Goal: Task Accomplishment & Management: Manage account settings

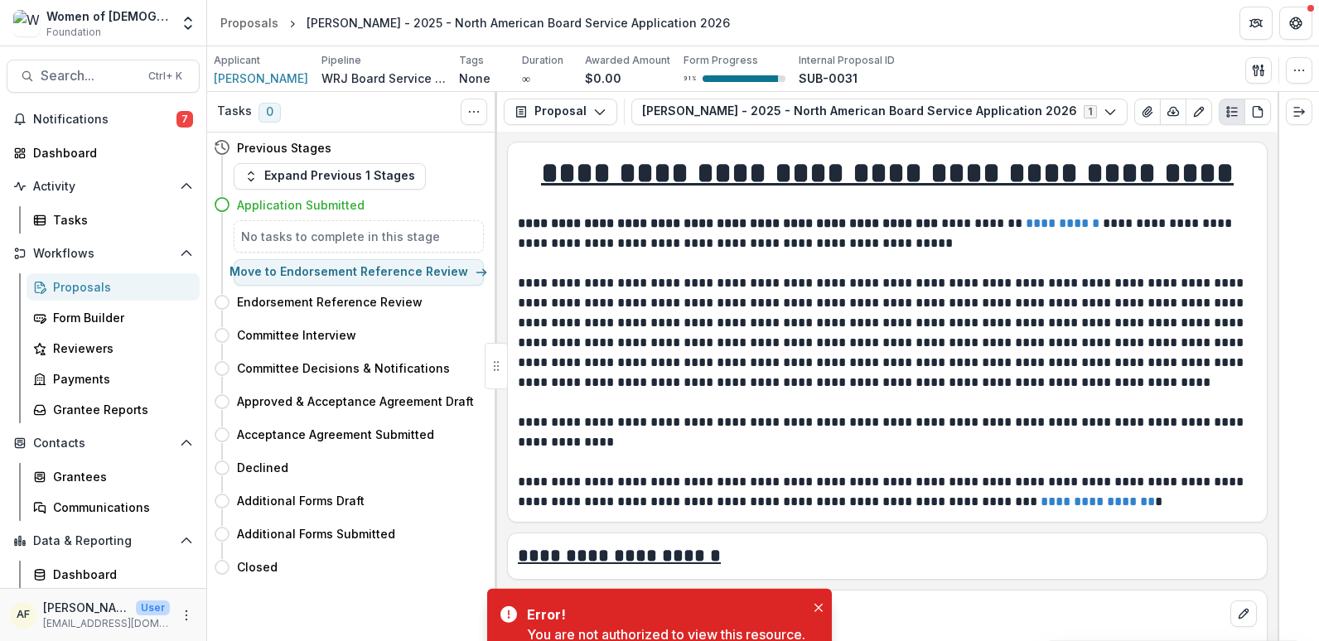
scroll to position [6608, 0]
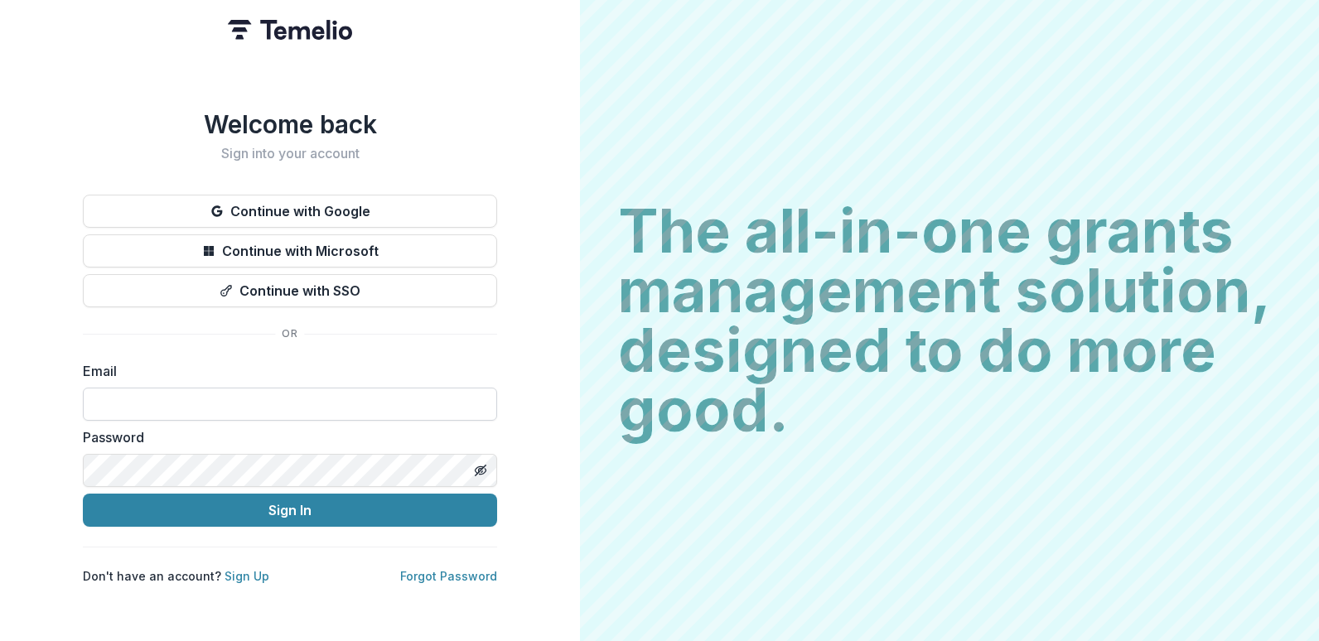
click at [272, 396] on input at bounding box center [290, 404] width 414 height 33
type input "**********"
click at [83, 494] on button "Sign In" at bounding box center [290, 510] width 414 height 33
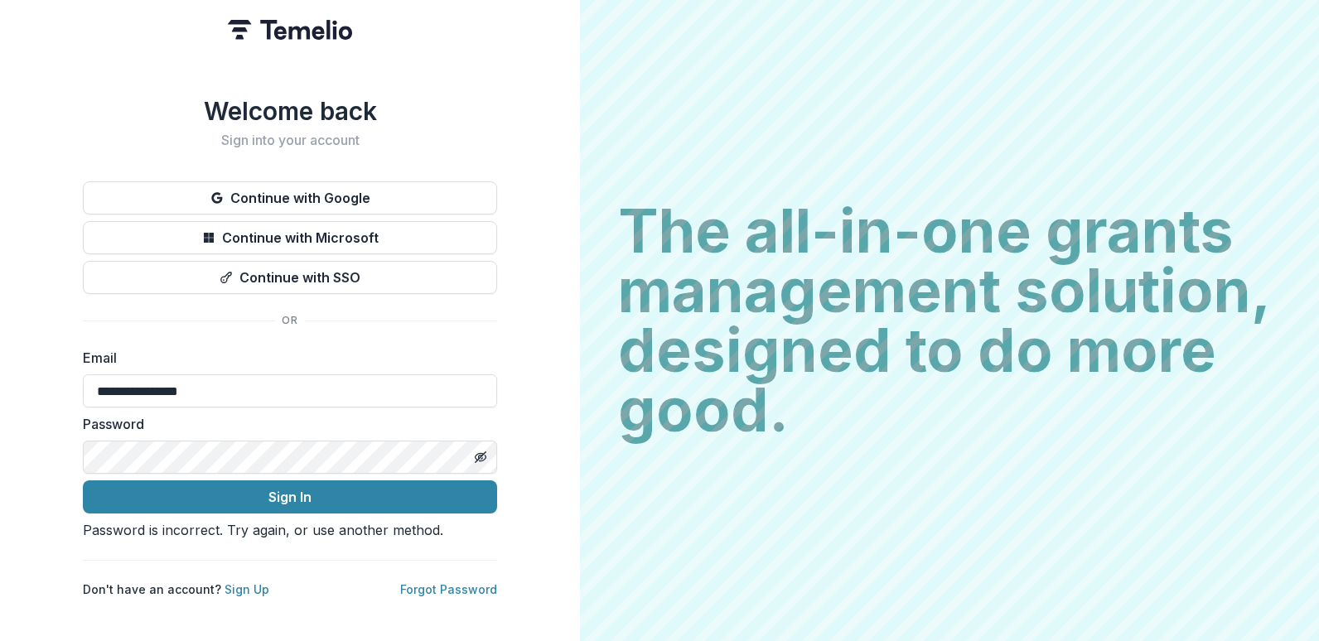
click at [268, 414] on div "Password" at bounding box center [290, 444] width 414 height 60
click at [83, 481] on button "Sign In" at bounding box center [290, 497] width 414 height 33
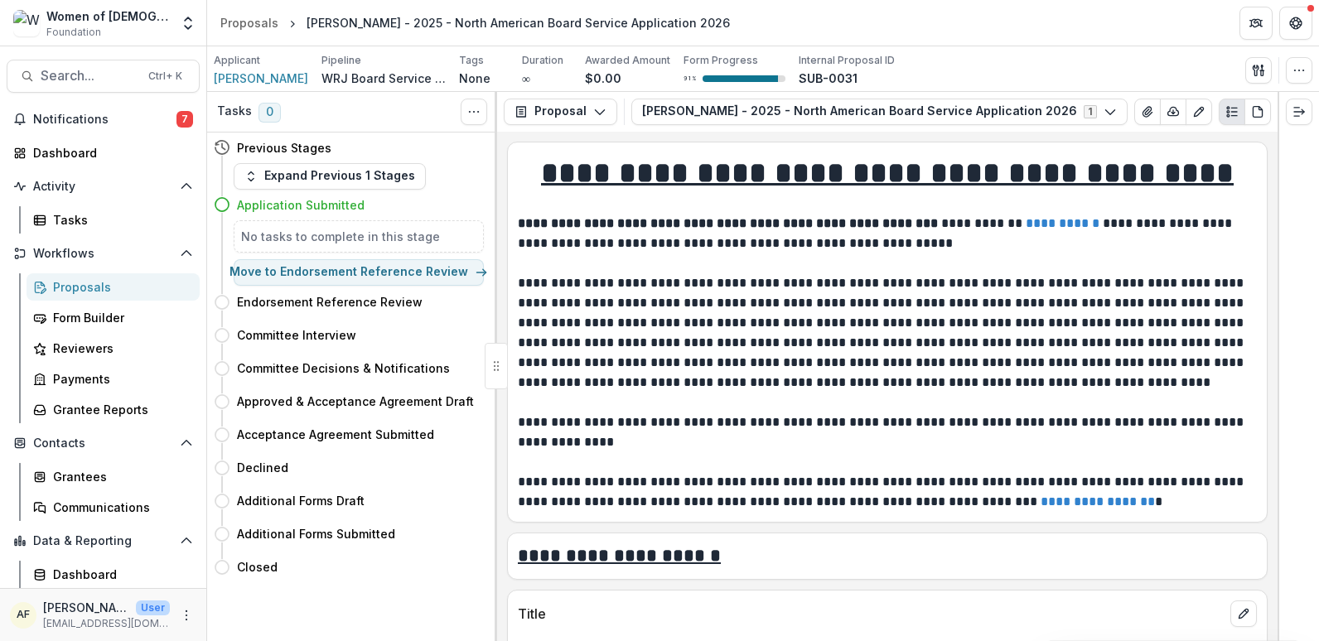
click at [79, 289] on div "Proposals" at bounding box center [119, 286] width 133 height 17
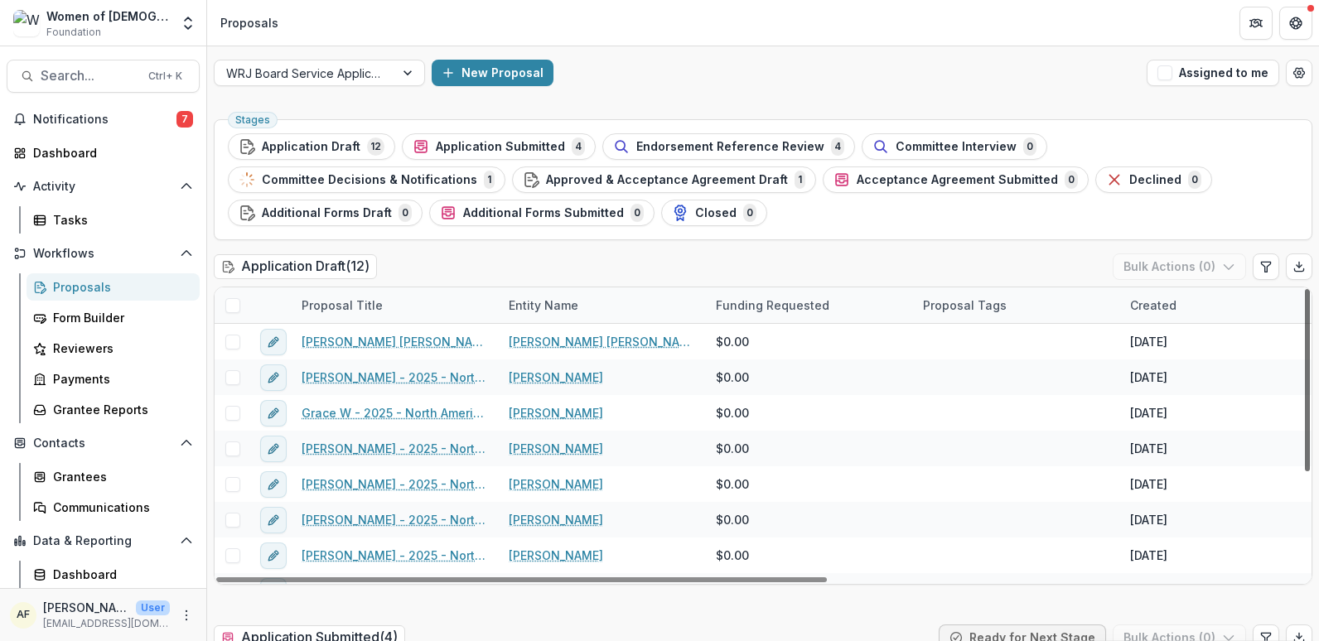
drag, startPoint x: 1303, startPoint y: 323, endPoint x: 1300, endPoint y: 230, distance: 93.7
click at [1305, 289] on div at bounding box center [1307, 380] width 5 height 182
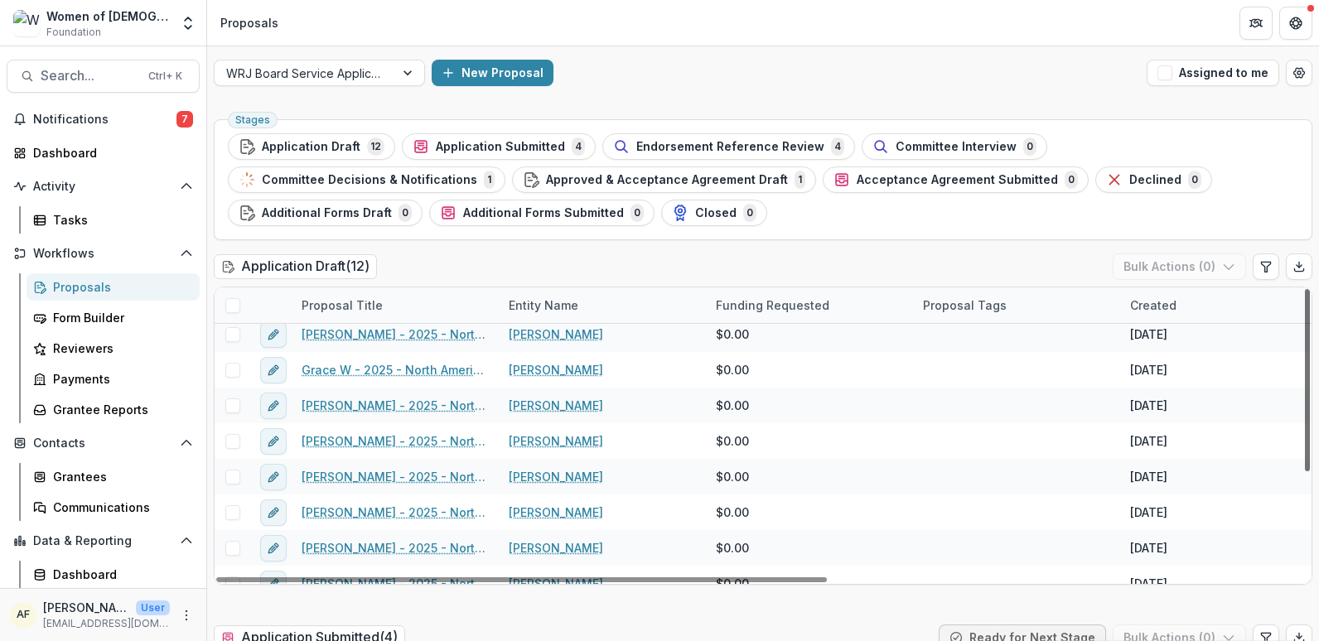
scroll to position [56, 0]
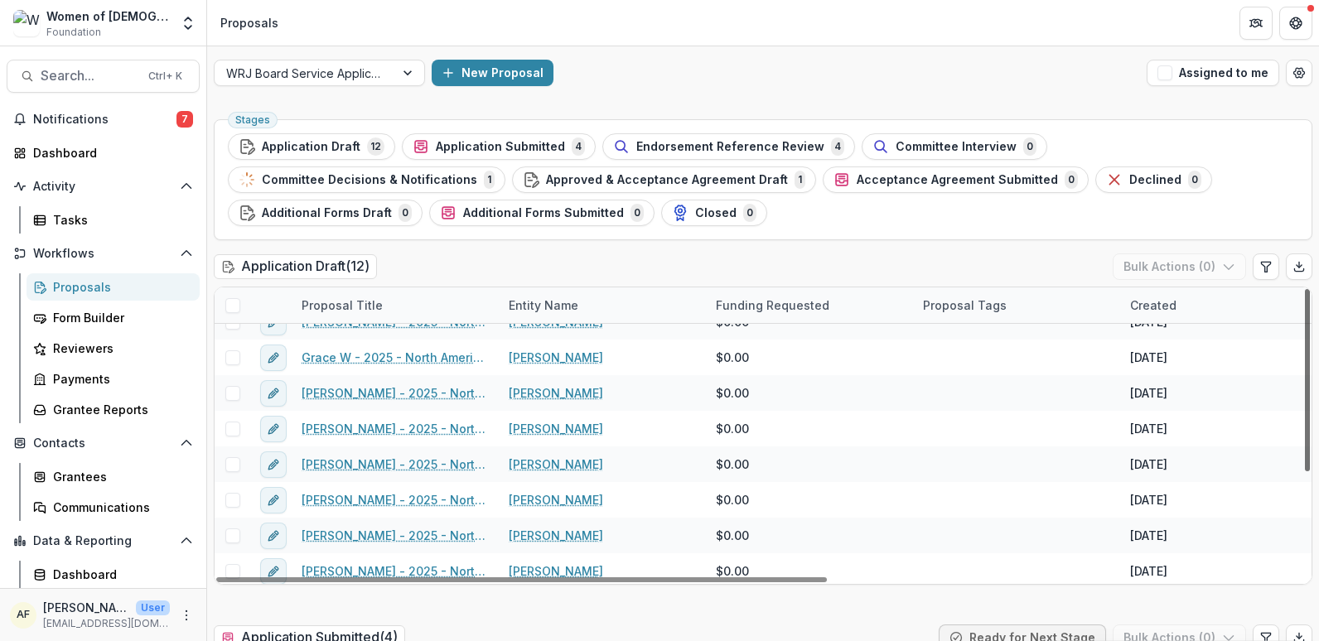
drag, startPoint x: 1302, startPoint y: 361, endPoint x: 1302, endPoint y: 395, distance: 34.0
click at [1305, 395] on div at bounding box center [1307, 380] width 5 height 182
click at [572, 145] on span "4" at bounding box center [578, 147] width 13 height 18
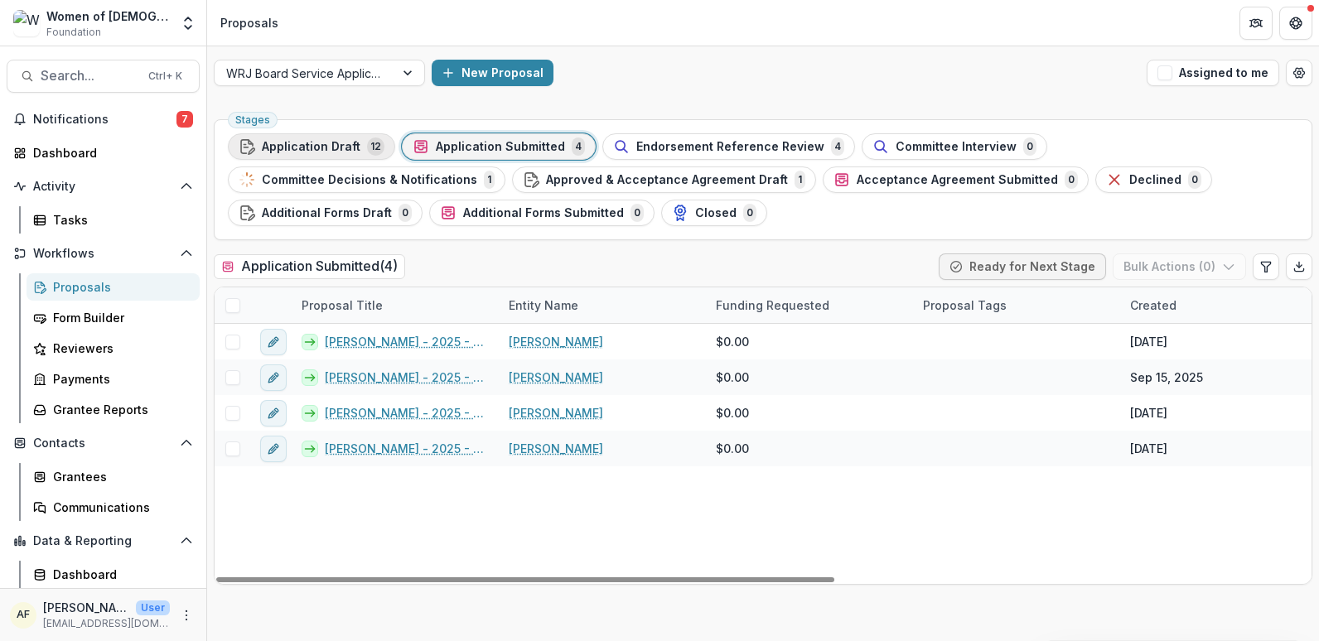
click at [331, 148] on span "Application Draft" at bounding box center [311, 147] width 99 height 14
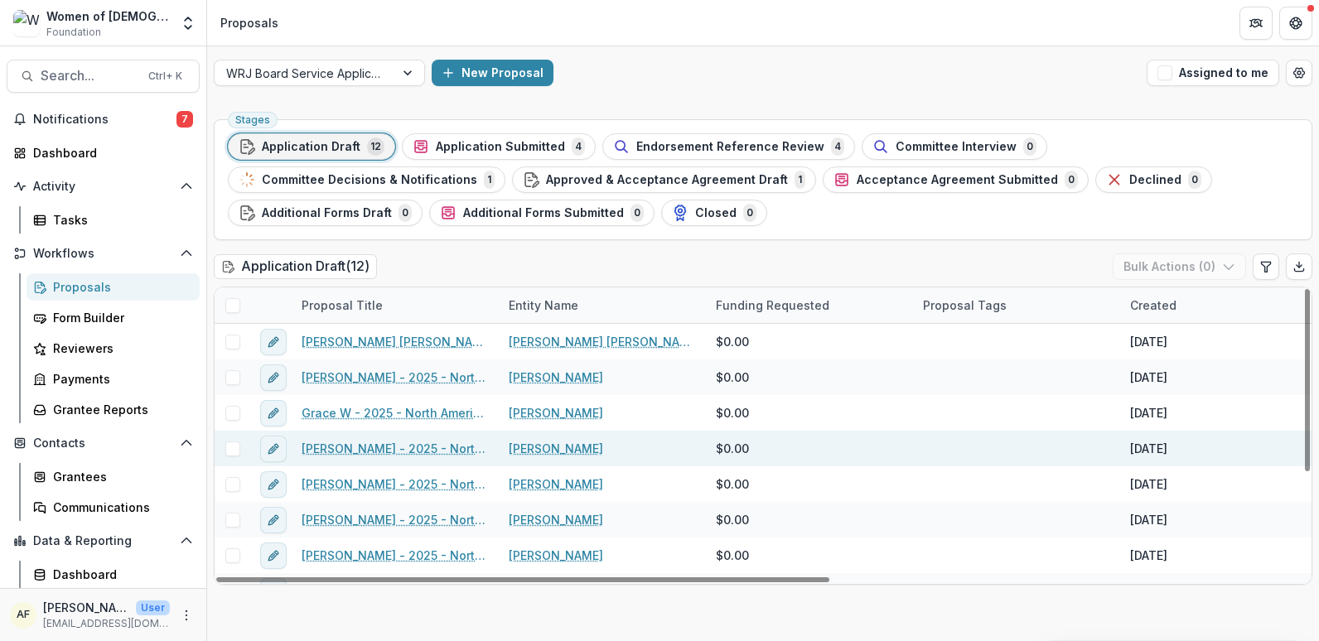
click at [235, 452] on span at bounding box center [232, 449] width 15 height 15
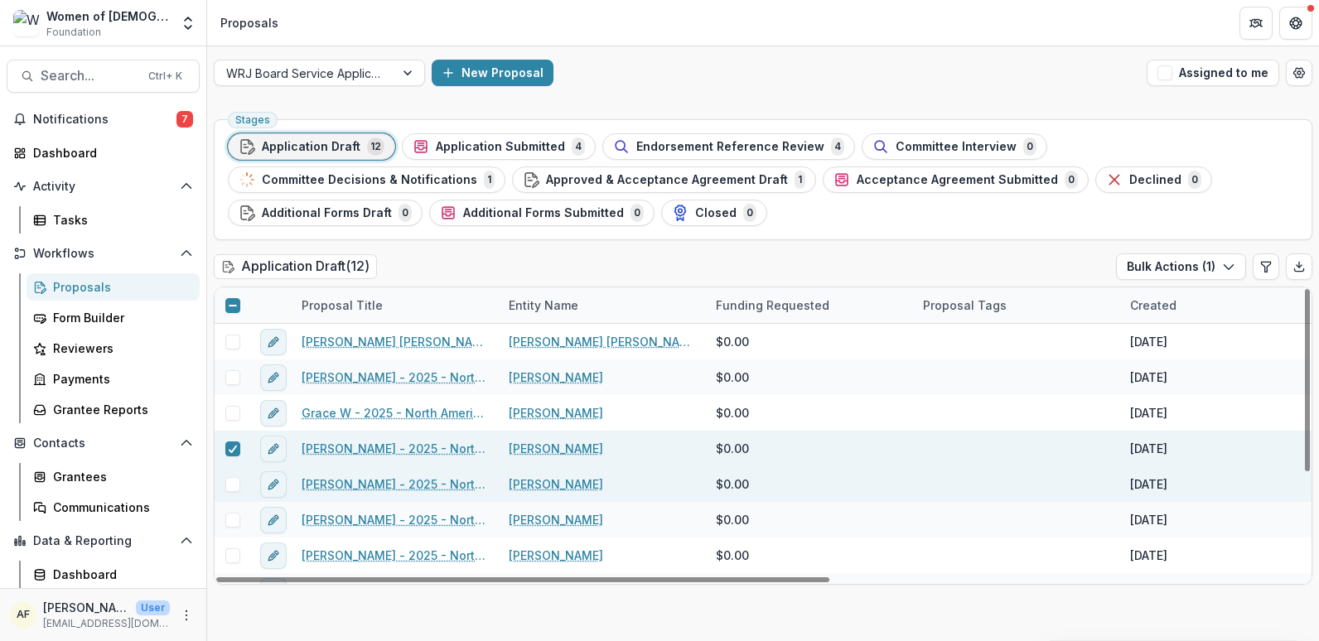
click at [231, 482] on span at bounding box center [232, 484] width 15 height 15
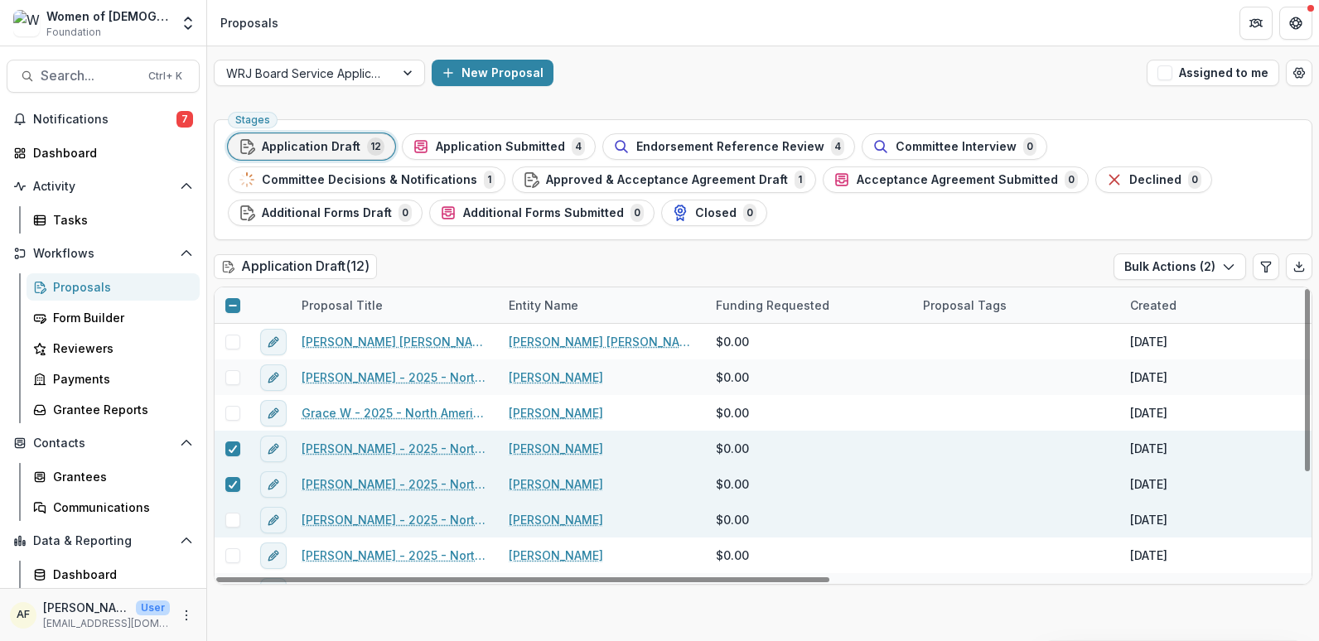
click at [228, 513] on span at bounding box center [232, 520] width 15 height 15
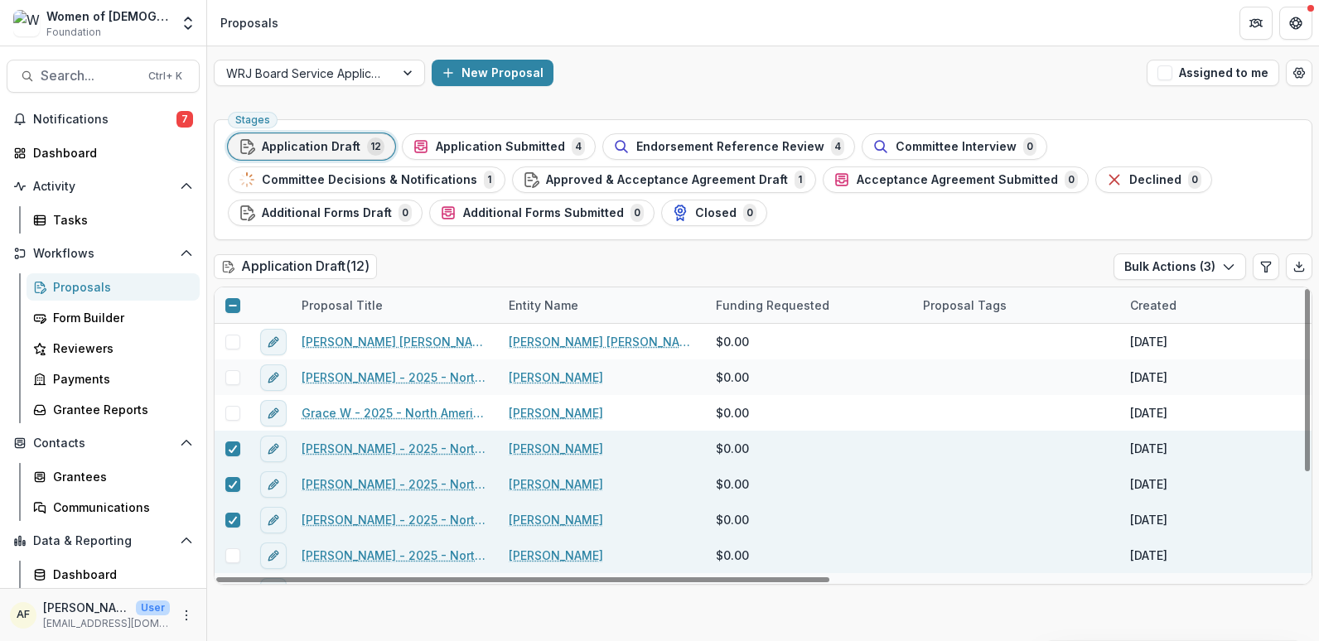
click at [230, 557] on span at bounding box center [232, 556] width 15 height 15
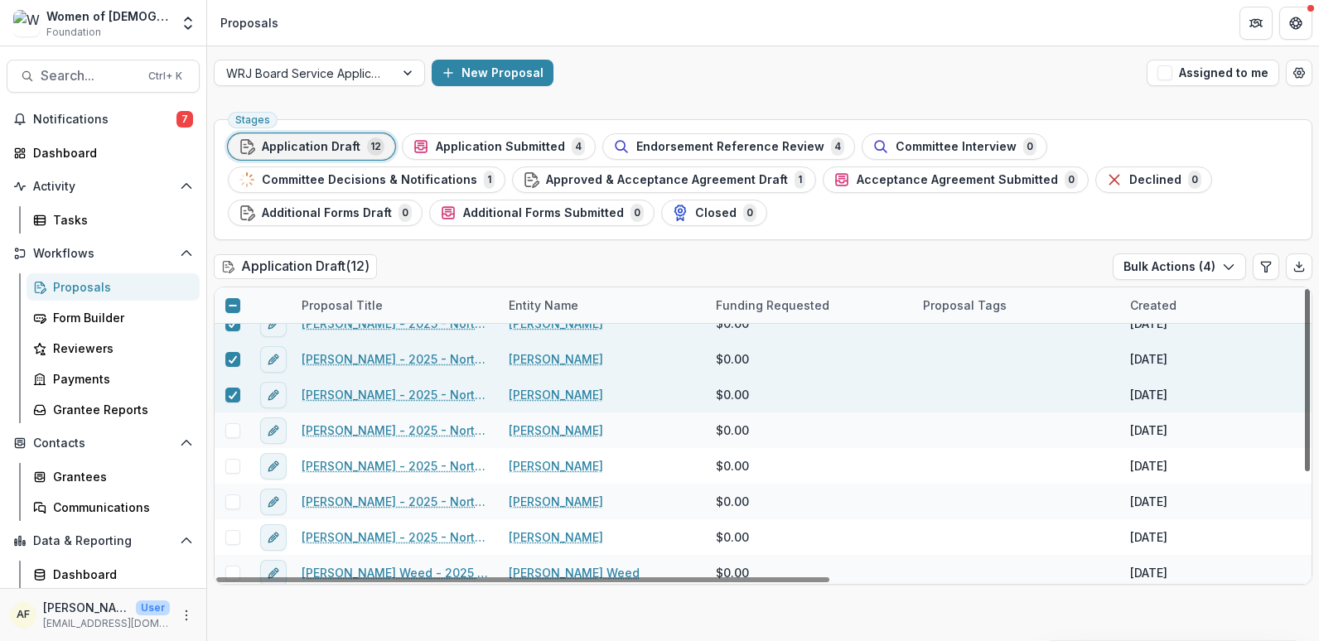
scroll to position [167, 0]
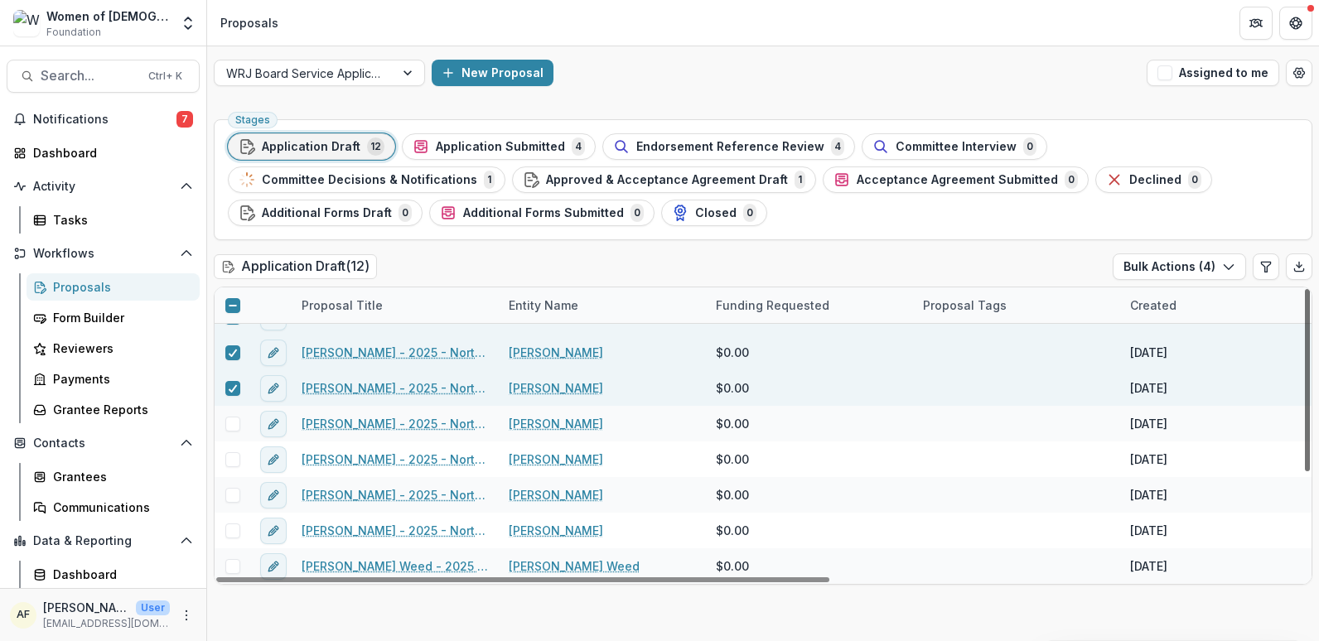
drag, startPoint x: 1302, startPoint y: 387, endPoint x: 1301, endPoint y: 516, distance: 129.3
click at [1305, 472] on div at bounding box center [1307, 380] width 5 height 182
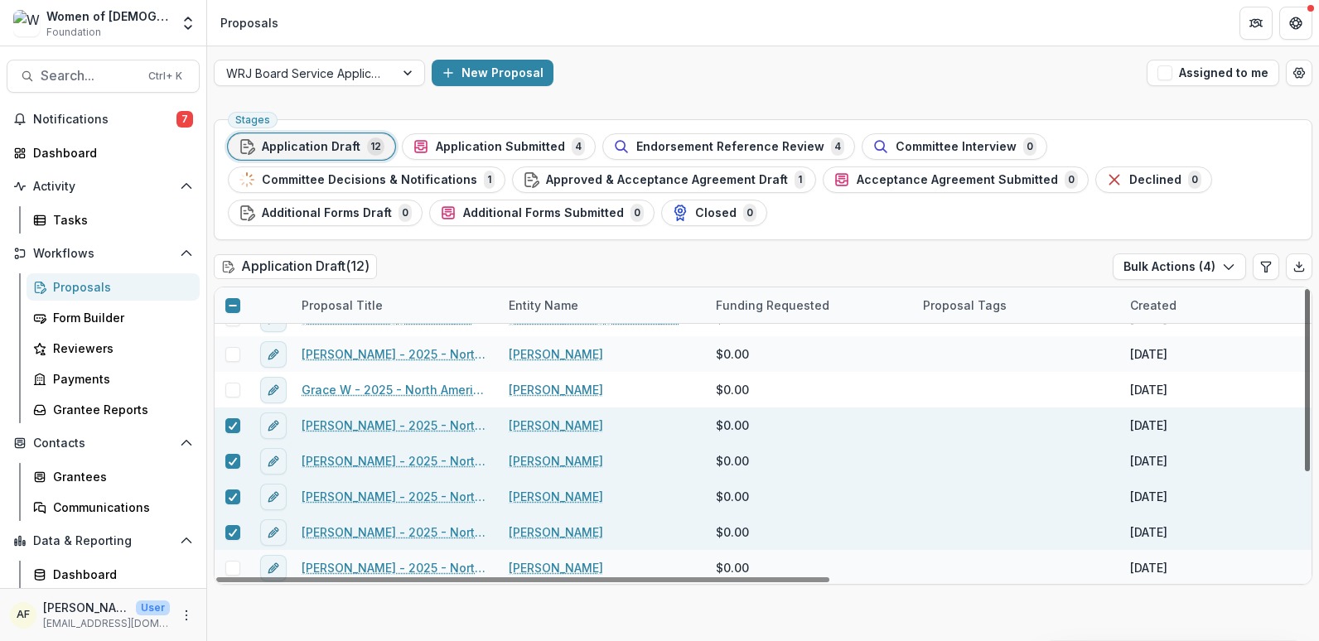
scroll to position [0, 0]
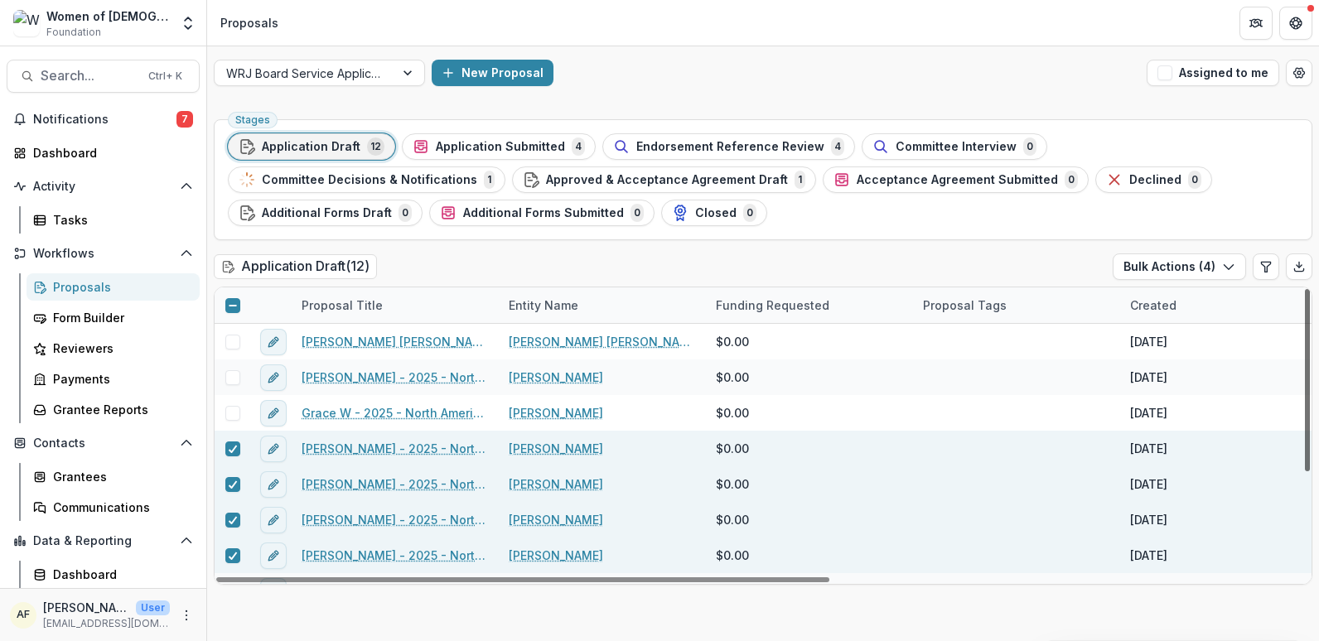
drag, startPoint x: 1308, startPoint y: 428, endPoint x: 1305, endPoint y: 303, distance: 125.2
click at [1305, 303] on div at bounding box center [1307, 380] width 5 height 182
click at [1180, 268] on button "Bulk Actions ( 4 )" at bounding box center [1179, 267] width 133 height 27
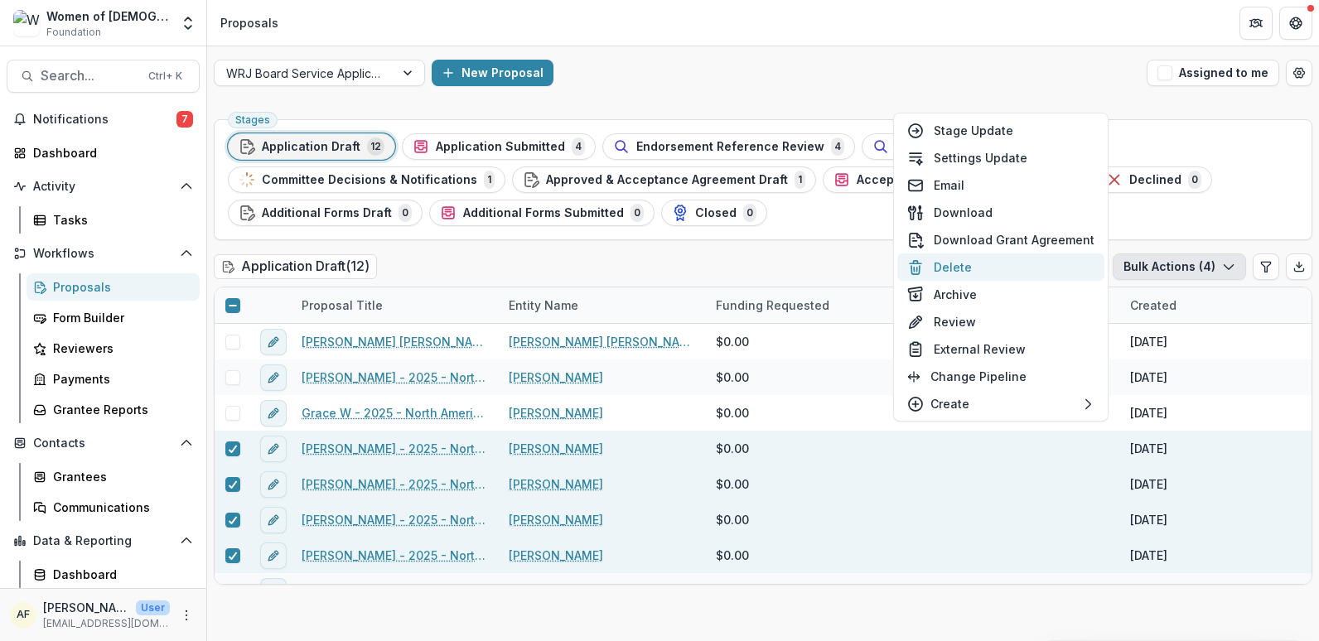
click at [972, 257] on button "Delete" at bounding box center [1000, 267] width 207 height 27
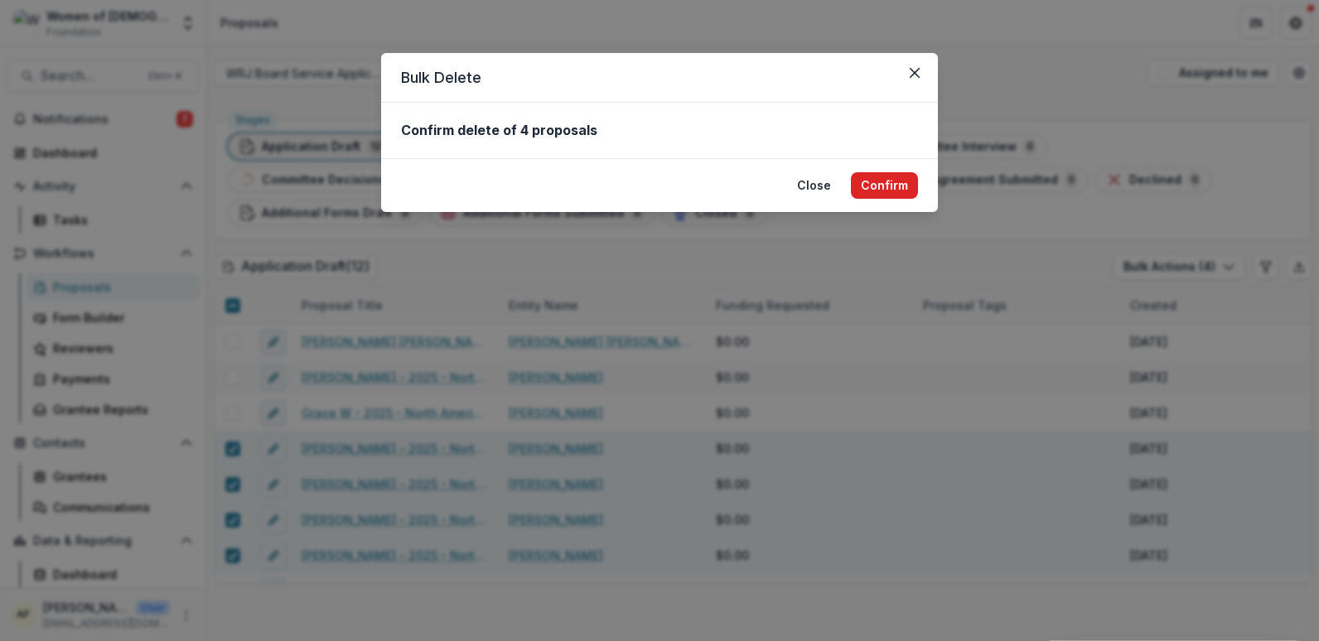
click at [909, 191] on button "Confirm" at bounding box center [884, 185] width 67 height 27
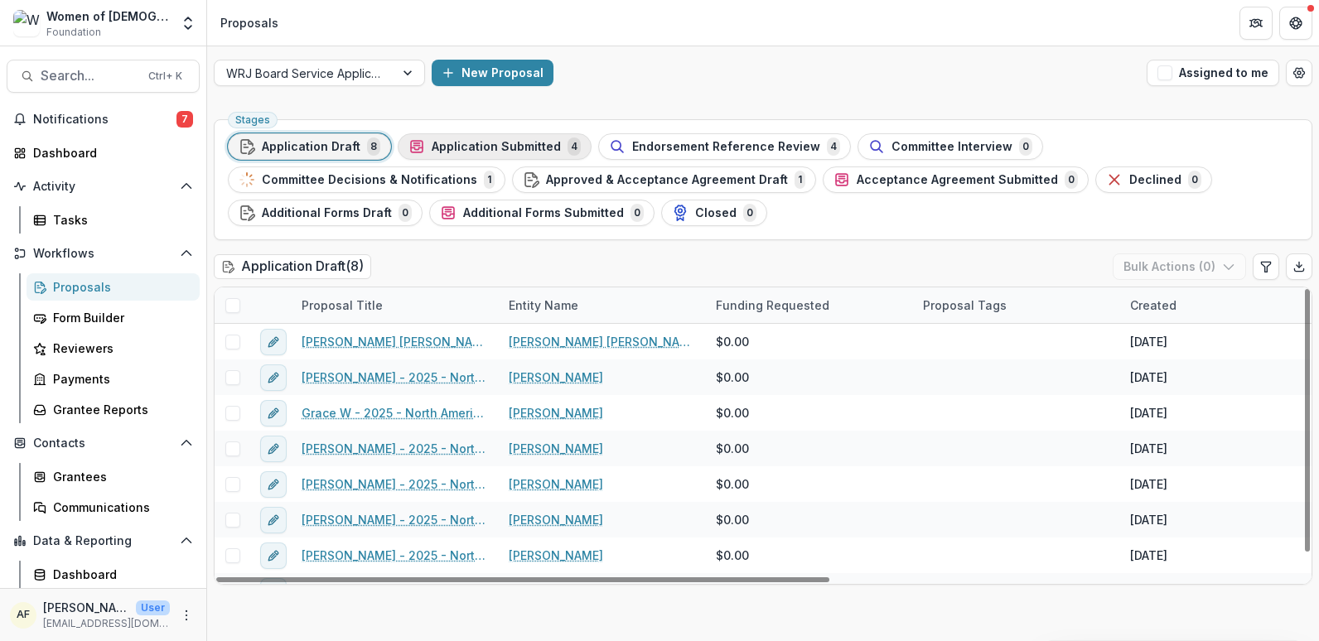
click at [514, 152] on span "Application Submitted" at bounding box center [496, 147] width 129 height 14
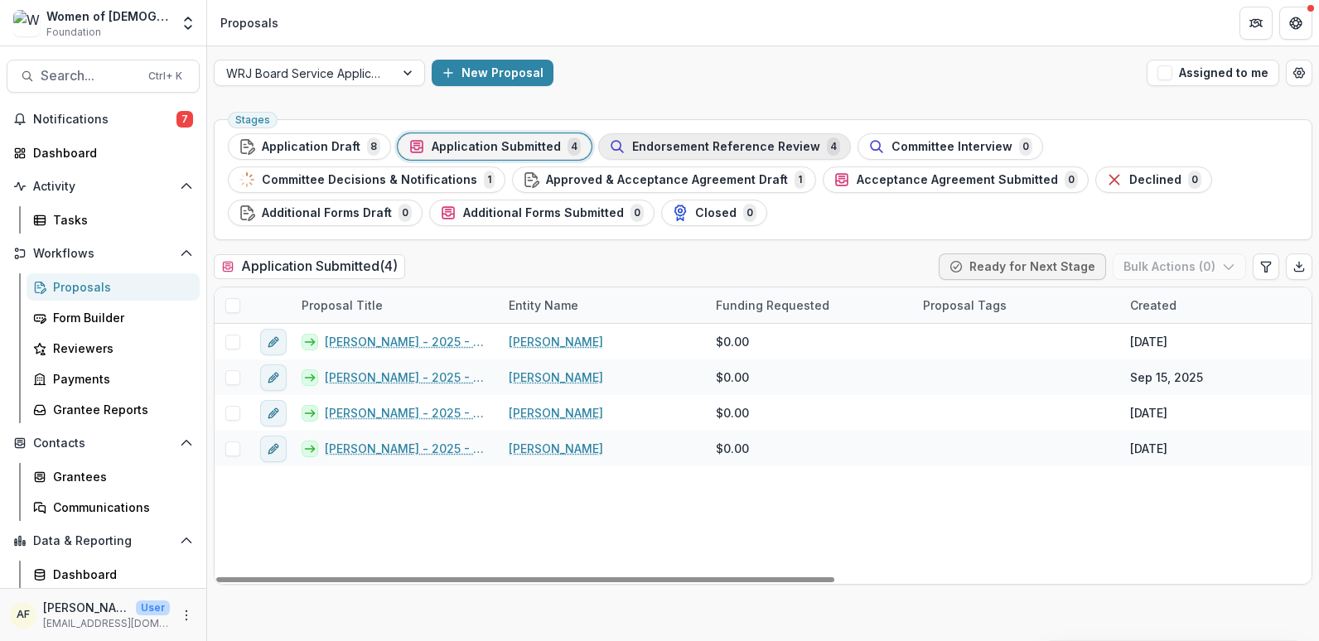
click at [754, 148] on span "Endorsement Reference Review" at bounding box center [726, 147] width 188 height 14
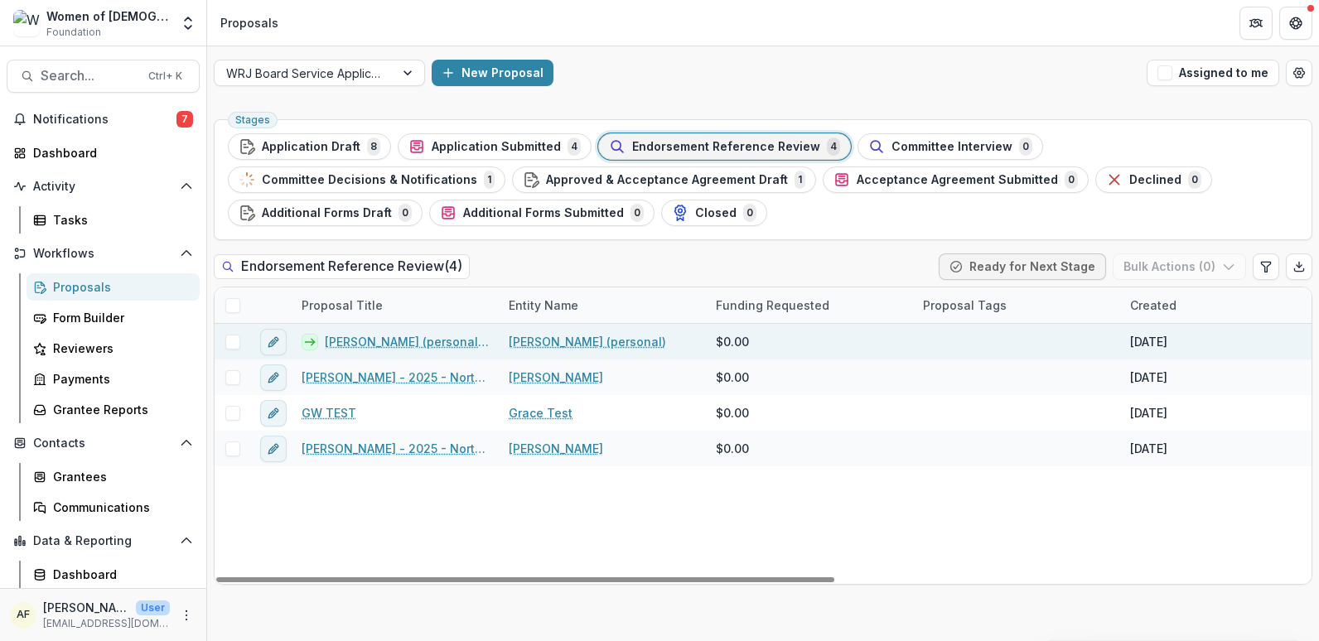
click at [305, 336] on icon at bounding box center [309, 342] width 13 height 13
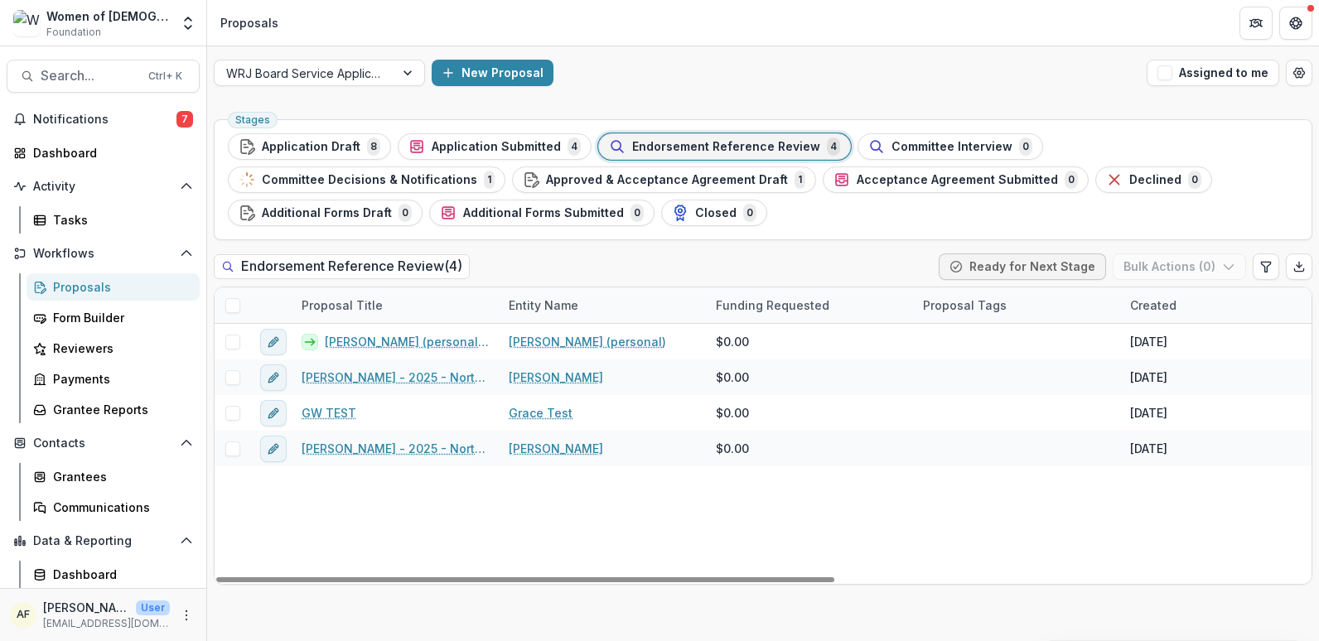
drag, startPoint x: 305, startPoint y: 340, endPoint x: 528, endPoint y: 545, distance: 303.2
click at [528, 545] on div "Amanda Feldman (personal) - 2025 - North American Board Service Application 202…" at bounding box center [1186, 454] width 1942 height 260
click at [368, 151] on span "8" at bounding box center [373, 147] width 13 height 18
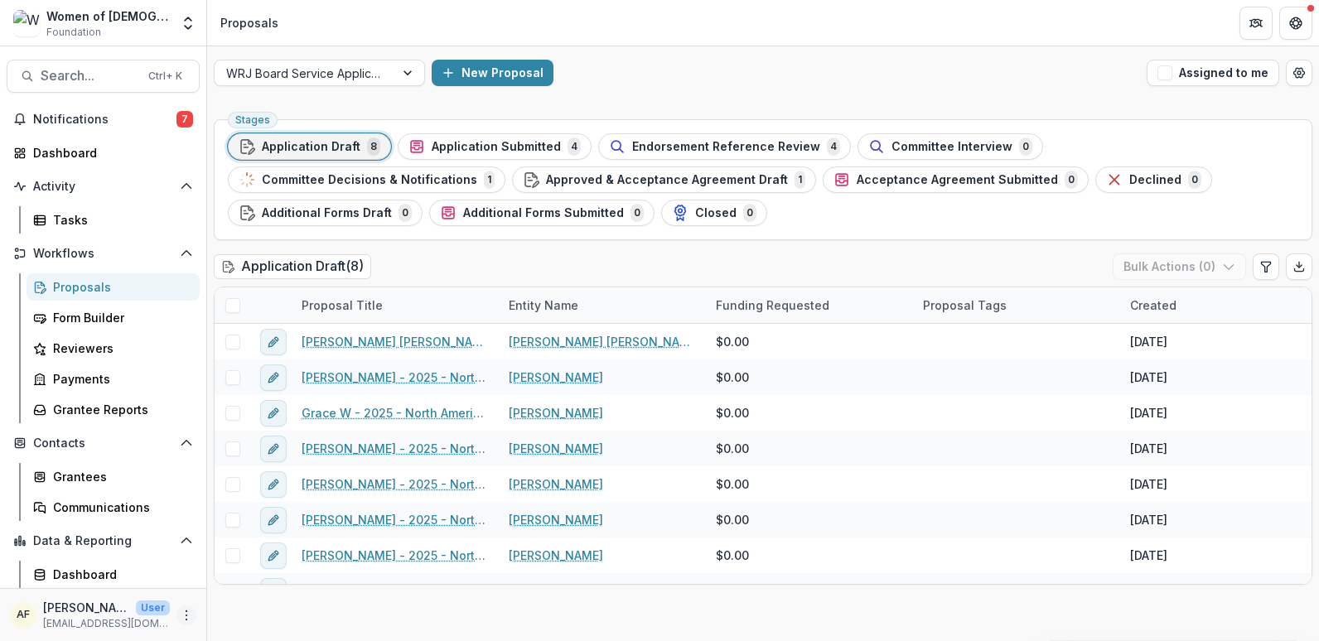
click at [190, 612] on button "More" at bounding box center [187, 616] width 20 height 20
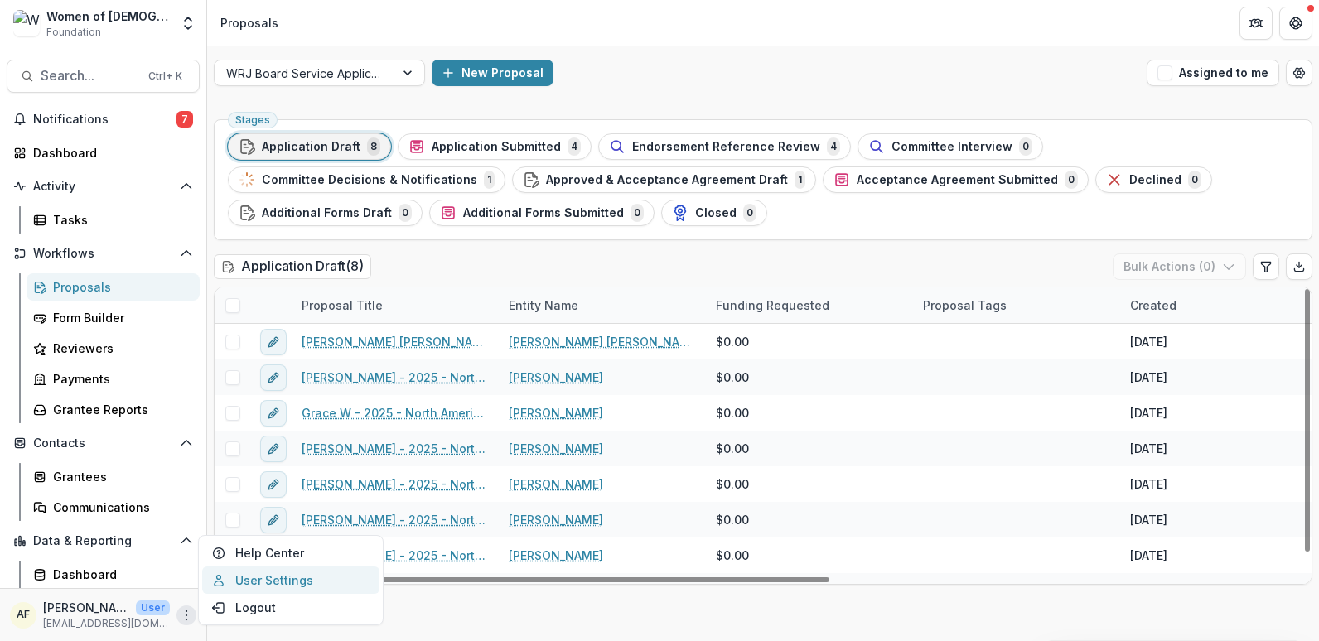
click at [259, 587] on link "User Settings" at bounding box center [290, 580] width 177 height 27
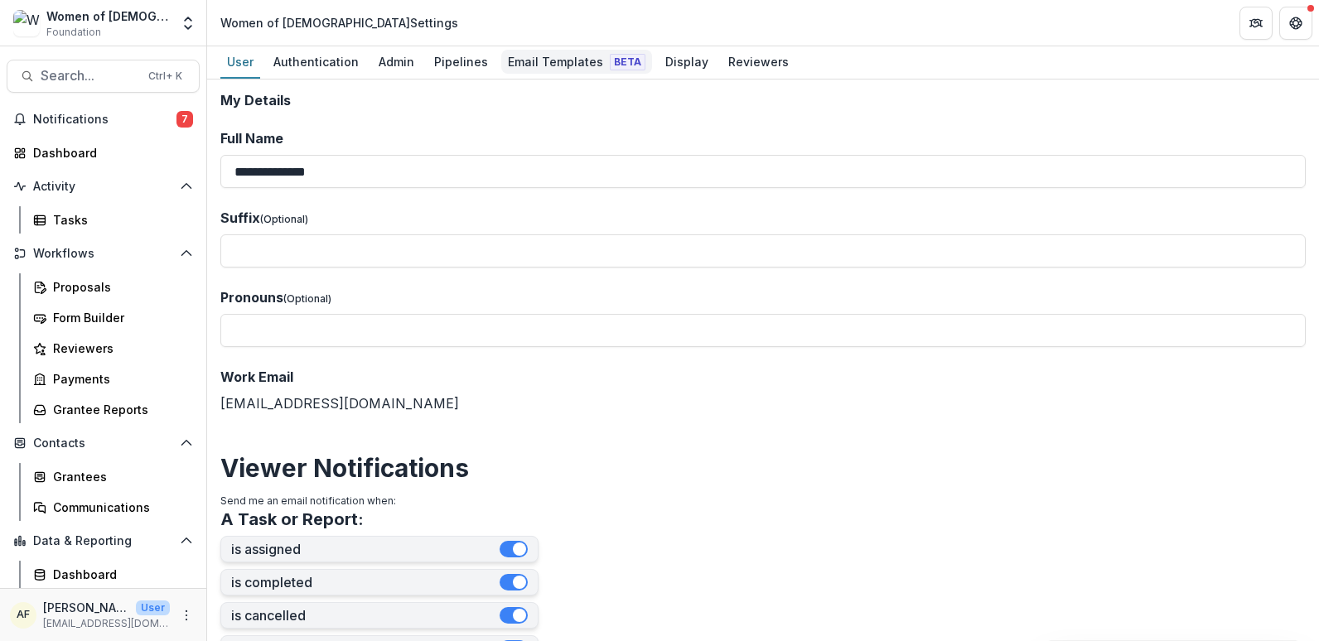
click at [525, 62] on div "Email Templates Beta" at bounding box center [576, 62] width 151 height 24
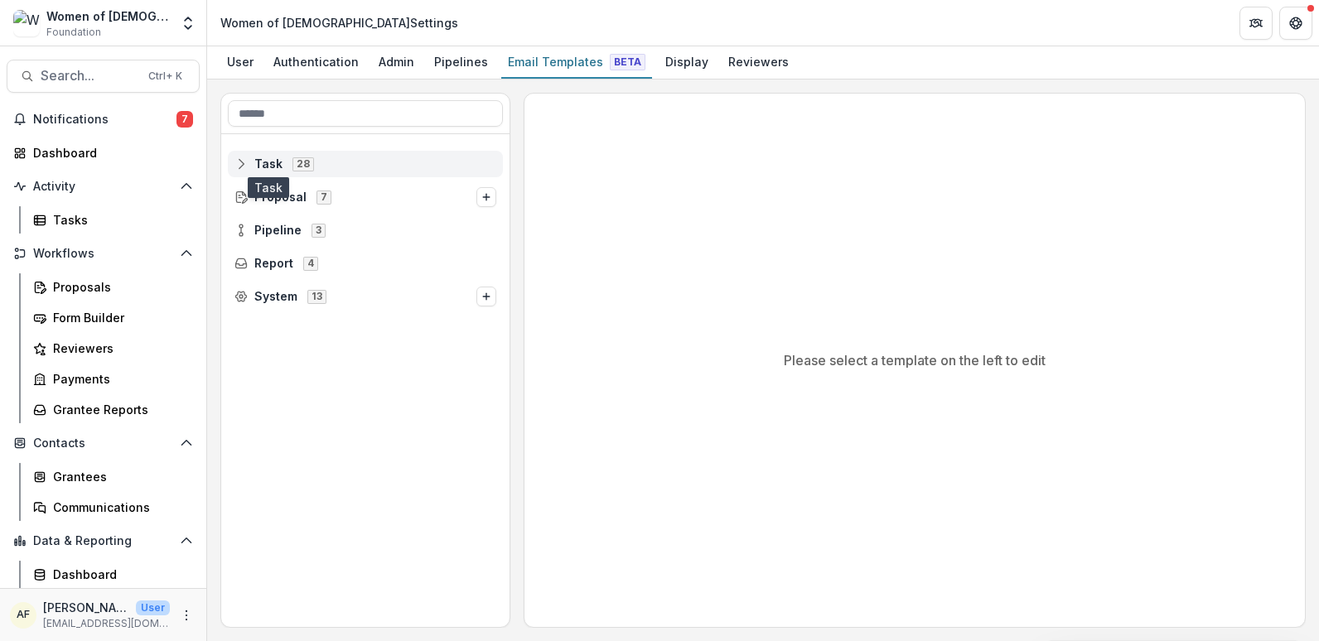
click at [264, 160] on span "Task" at bounding box center [268, 164] width 28 height 14
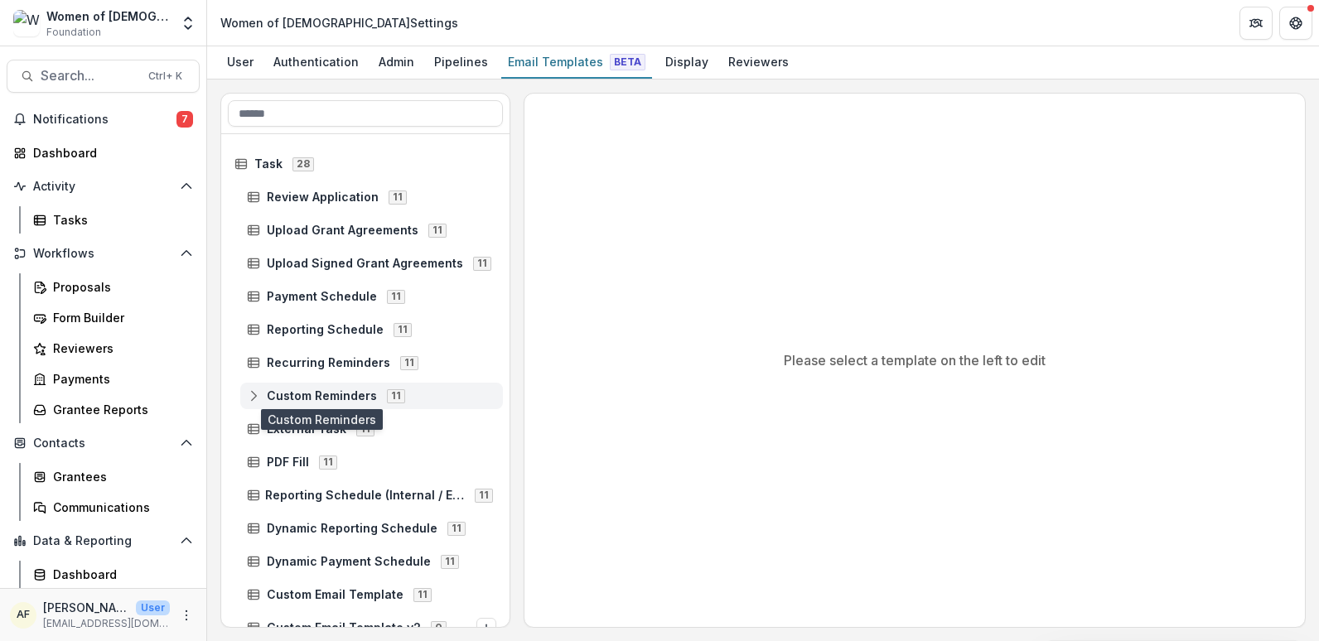
click at [314, 394] on span "Custom Reminders" at bounding box center [322, 396] width 110 height 14
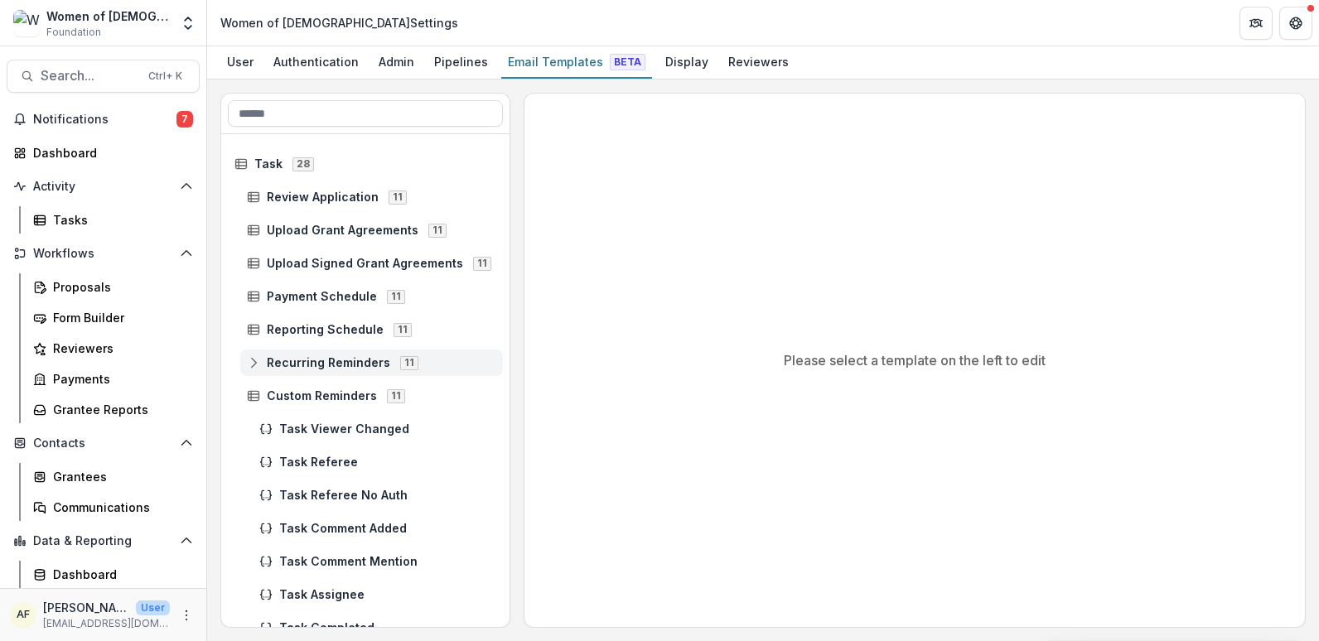
drag, startPoint x: 259, startPoint y: 390, endPoint x: 376, endPoint y: 351, distance: 124.2
click at [257, 390] on icon at bounding box center [253, 395] width 13 height 13
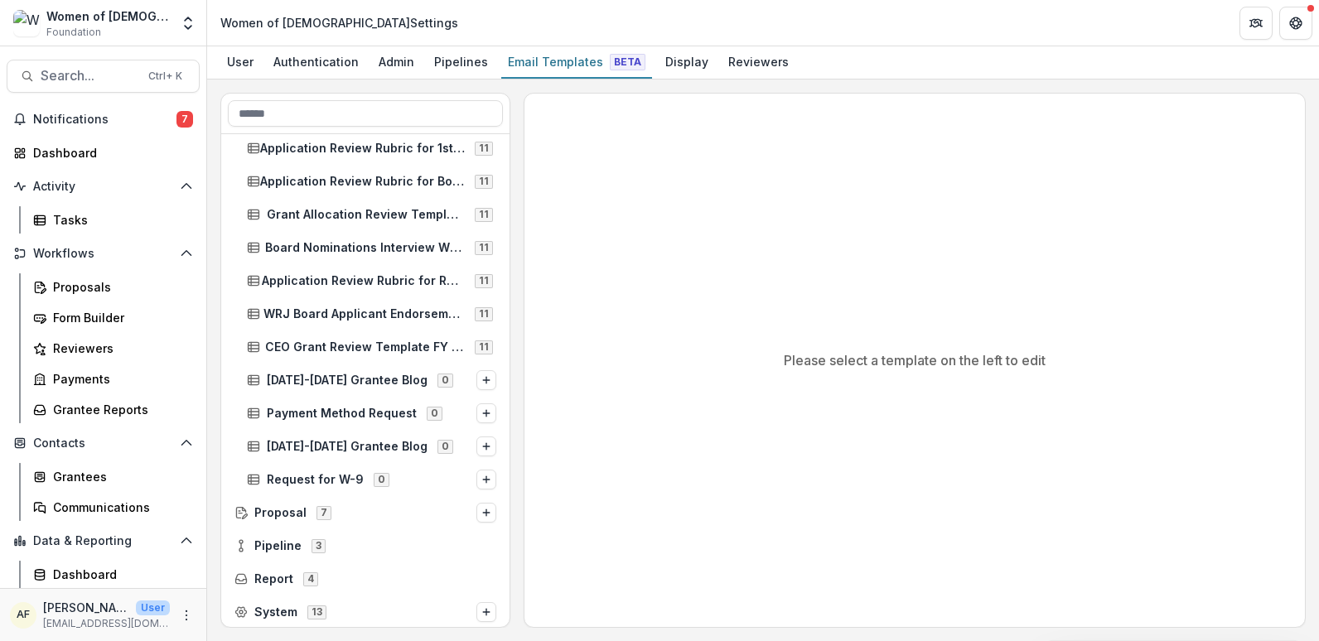
scroll to position [614, 0]
click at [240, 512] on line at bounding box center [240, 512] width 3 height 0
click at [510, 441] on div "Grant Agreement Template 11 Application Review Rubric for 1st Term (New Board M…" at bounding box center [763, 360] width 1086 height 535
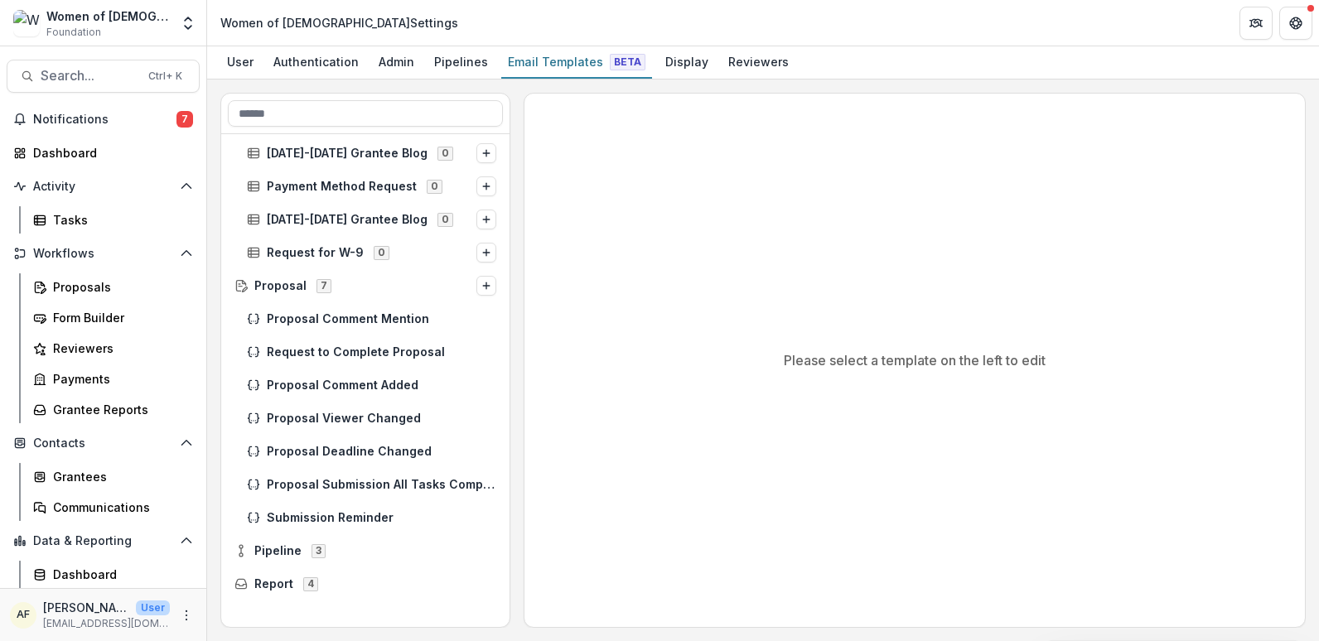
scroll to position [846, 0]
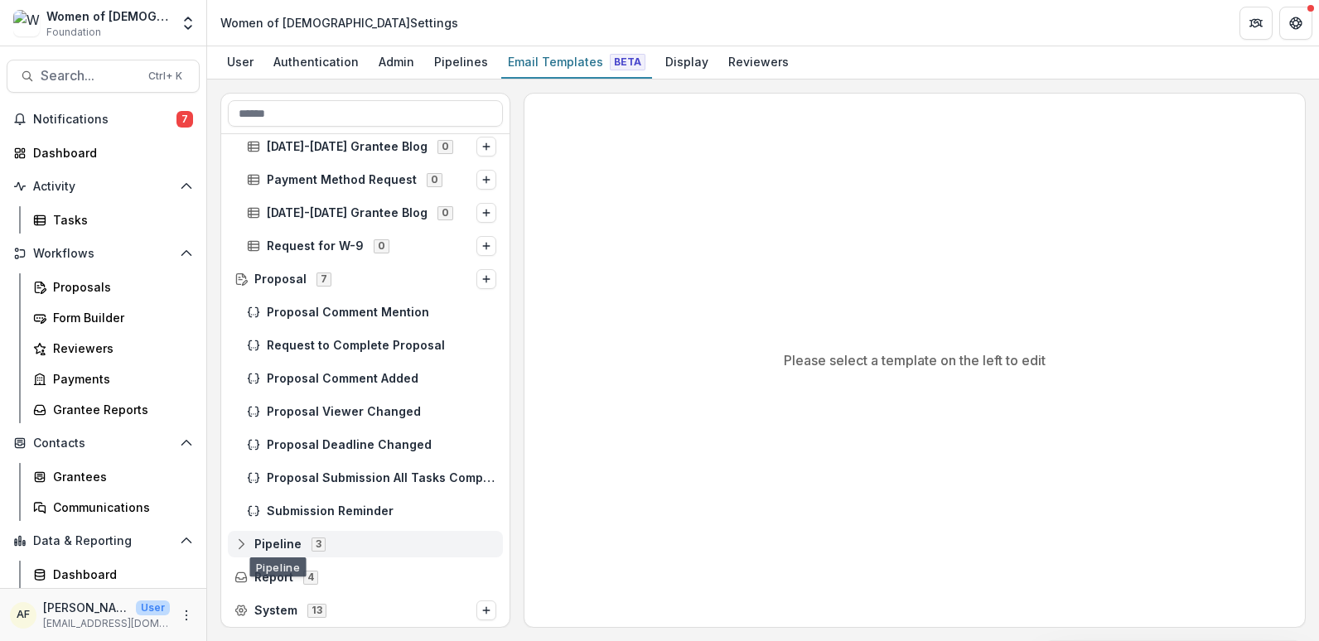
click at [234, 542] on div "Pipeline 3" at bounding box center [365, 544] width 275 height 27
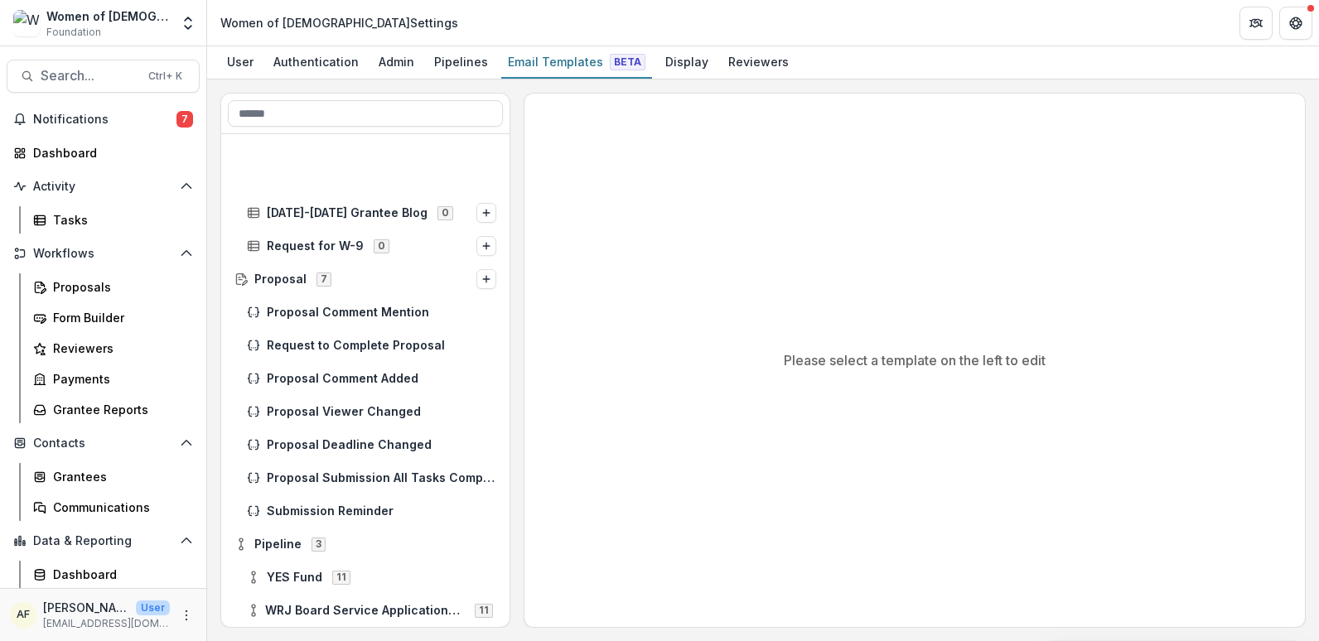
scroll to position [945, 0]
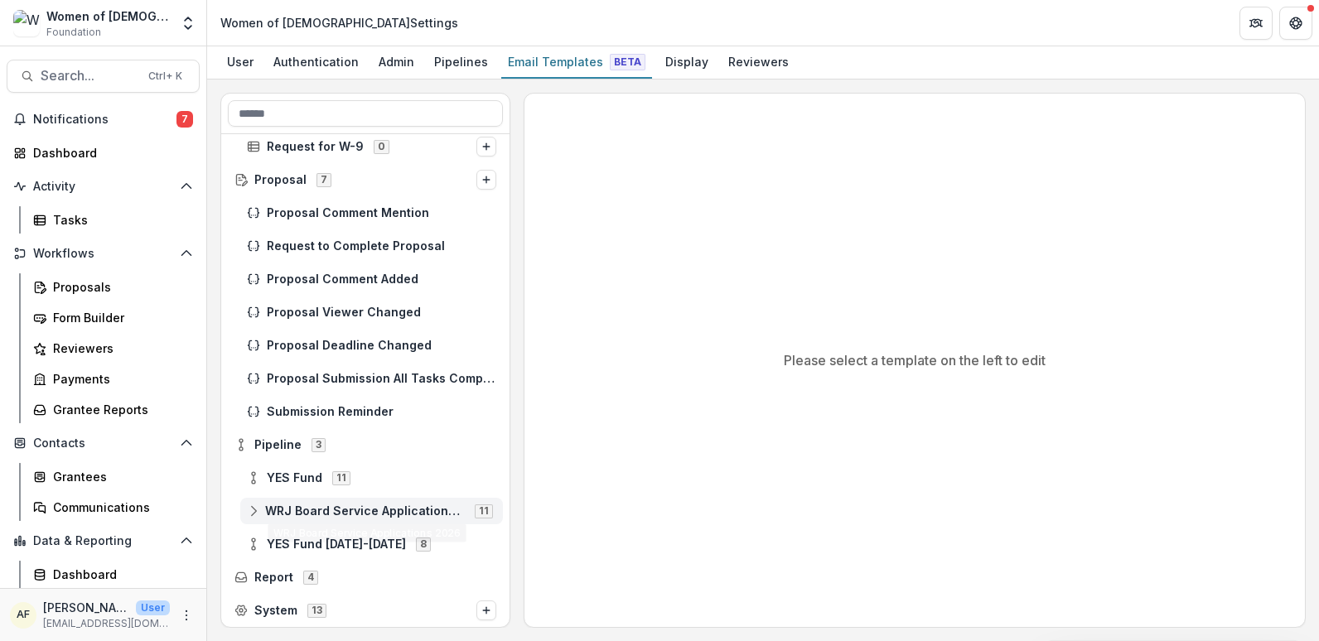
click at [253, 515] on icon at bounding box center [253, 511] width 13 height 13
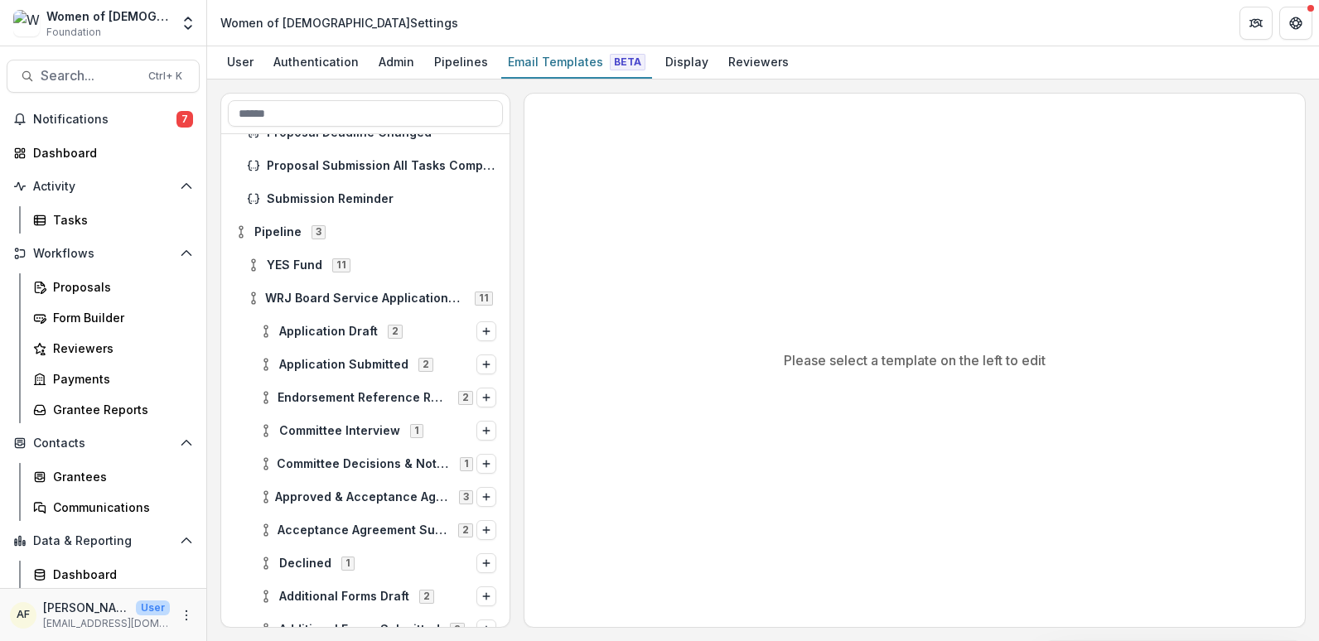
scroll to position [1192, 0]
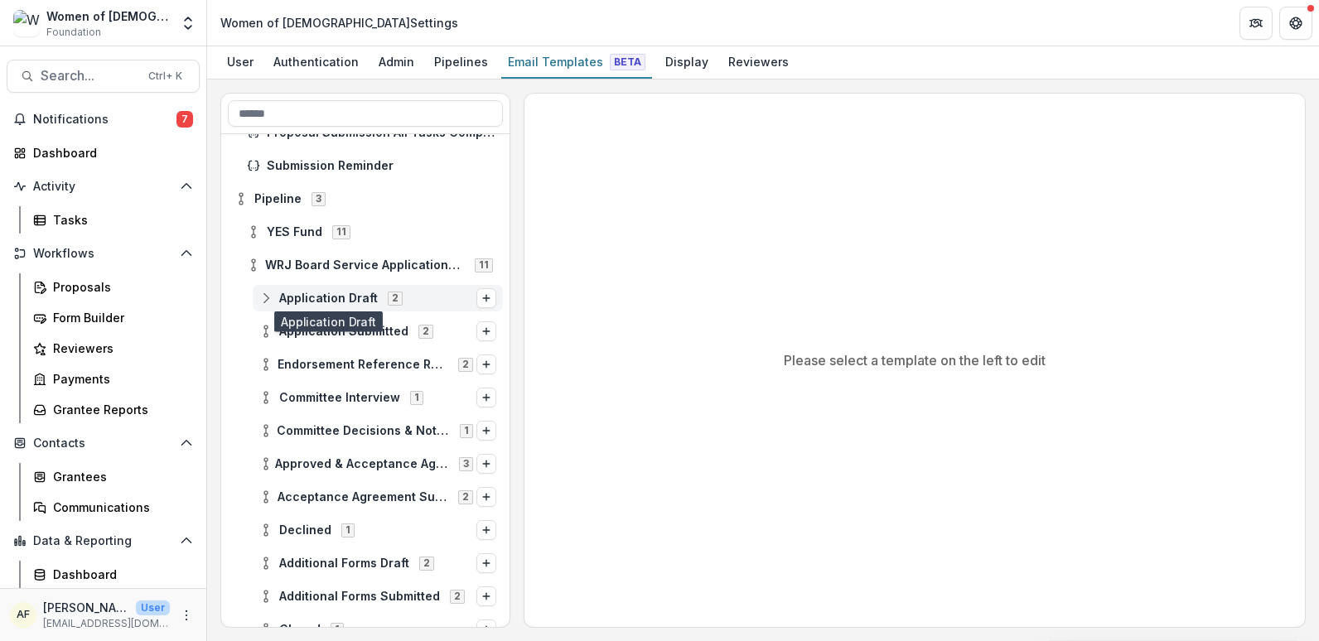
click at [370, 305] on span "Application Draft" at bounding box center [328, 299] width 99 height 14
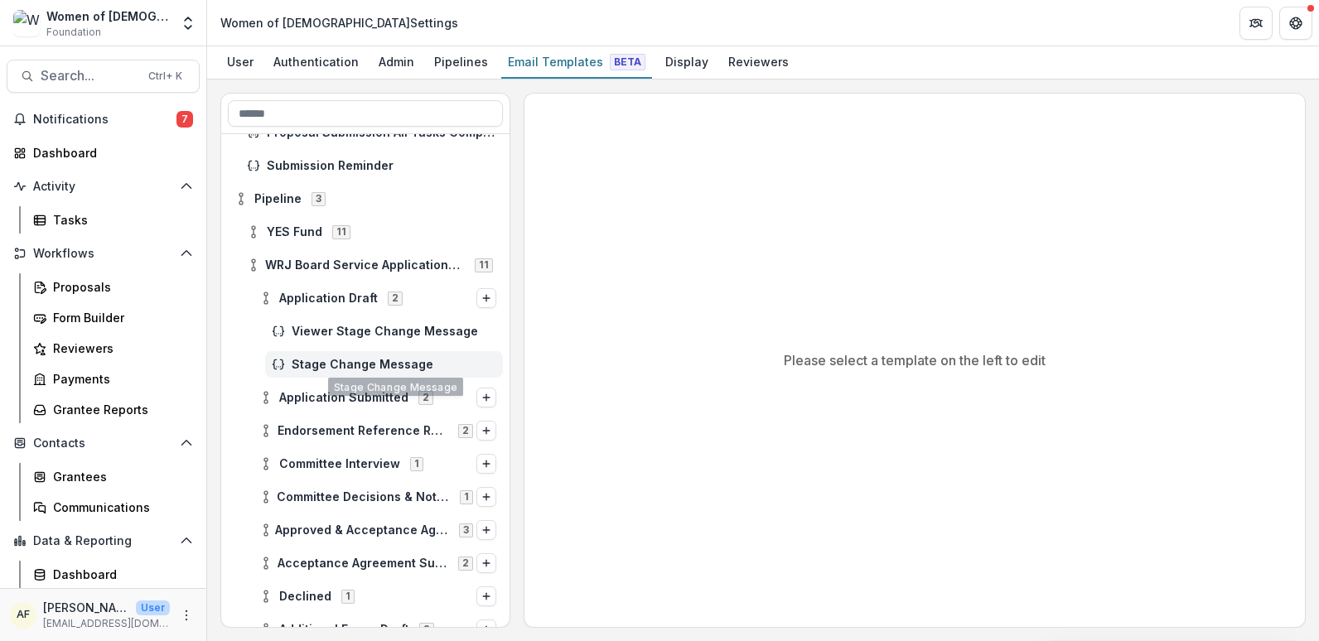
click at [394, 355] on div "Stage Change Message" at bounding box center [384, 364] width 238 height 27
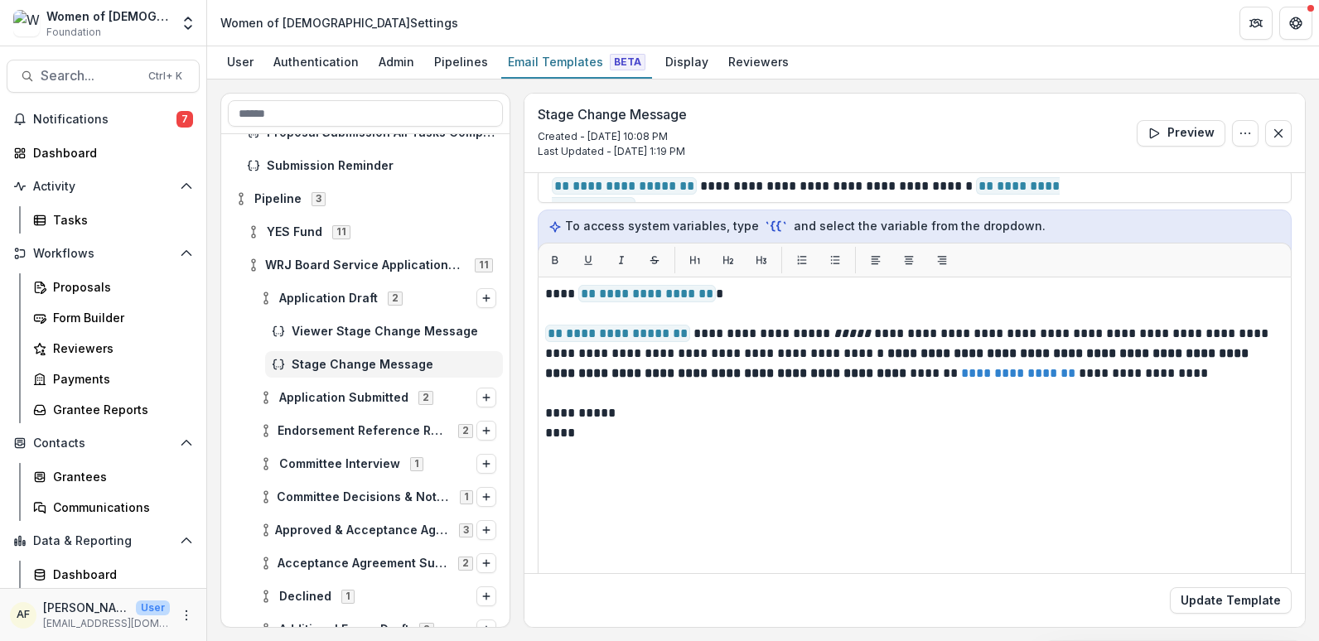
scroll to position [178, 0]
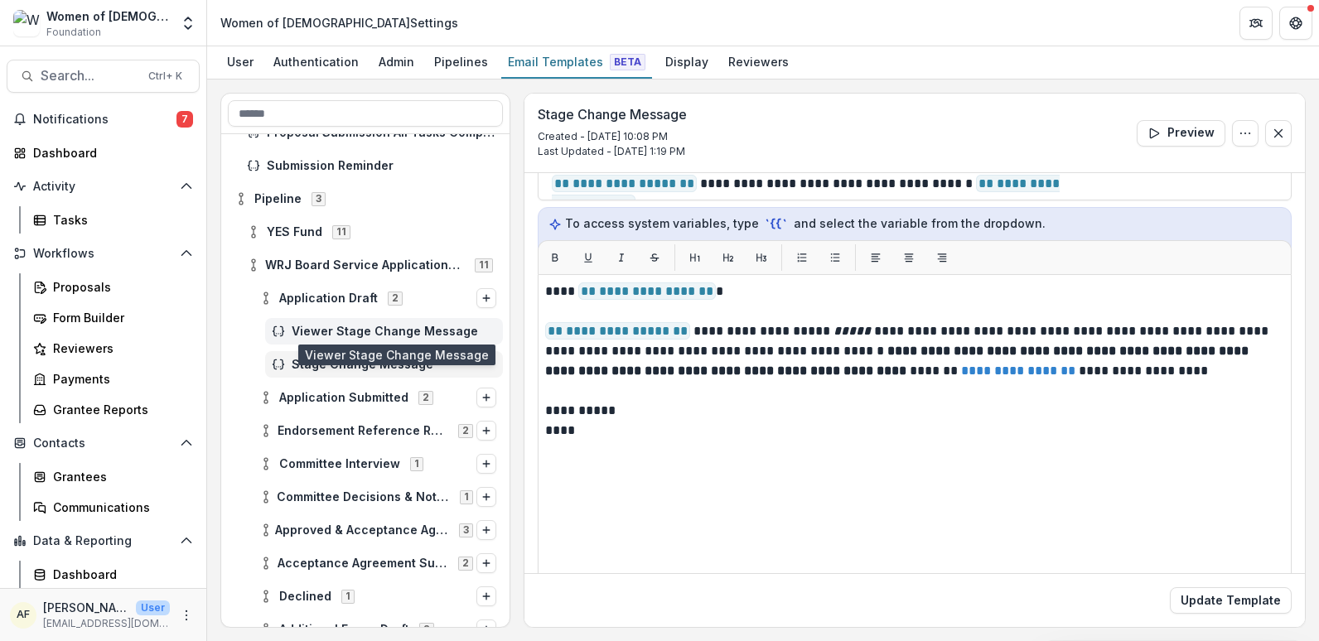
click at [399, 326] on span "Viewer Stage Change Message" at bounding box center [394, 332] width 205 height 14
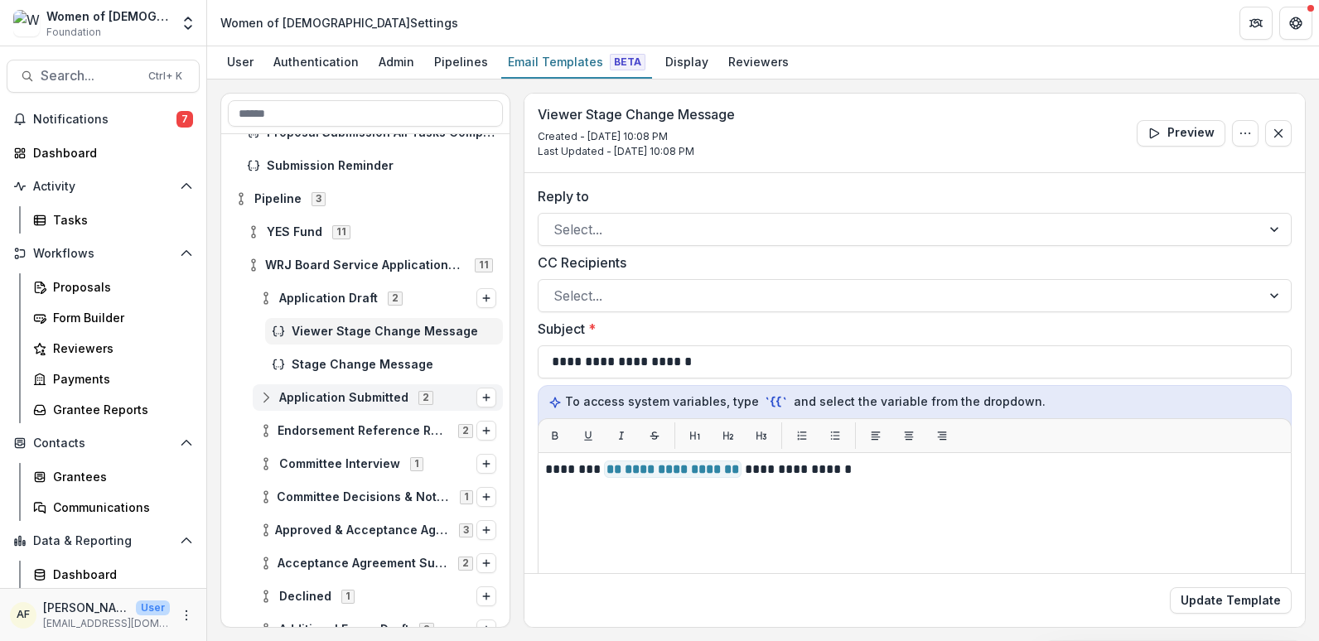
click at [267, 398] on icon at bounding box center [265, 397] width 13 height 13
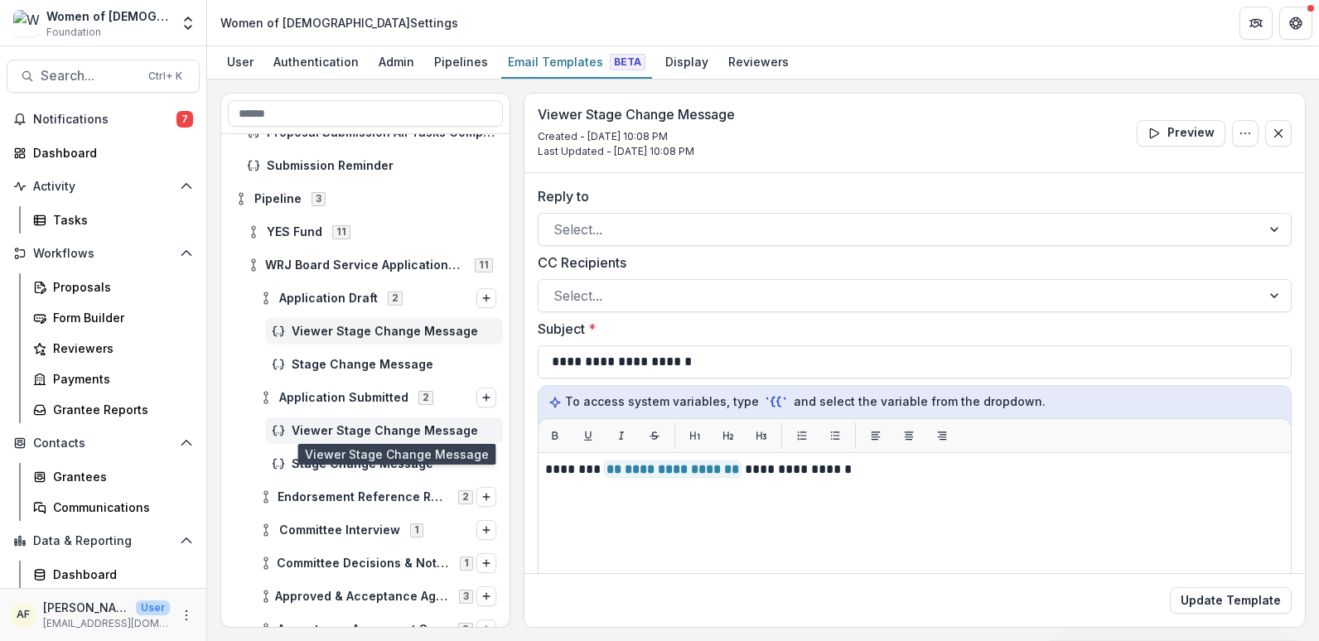
click at [340, 432] on span "Viewer Stage Change Message" at bounding box center [394, 431] width 205 height 14
click at [340, 461] on span "Stage Change Message" at bounding box center [394, 464] width 205 height 14
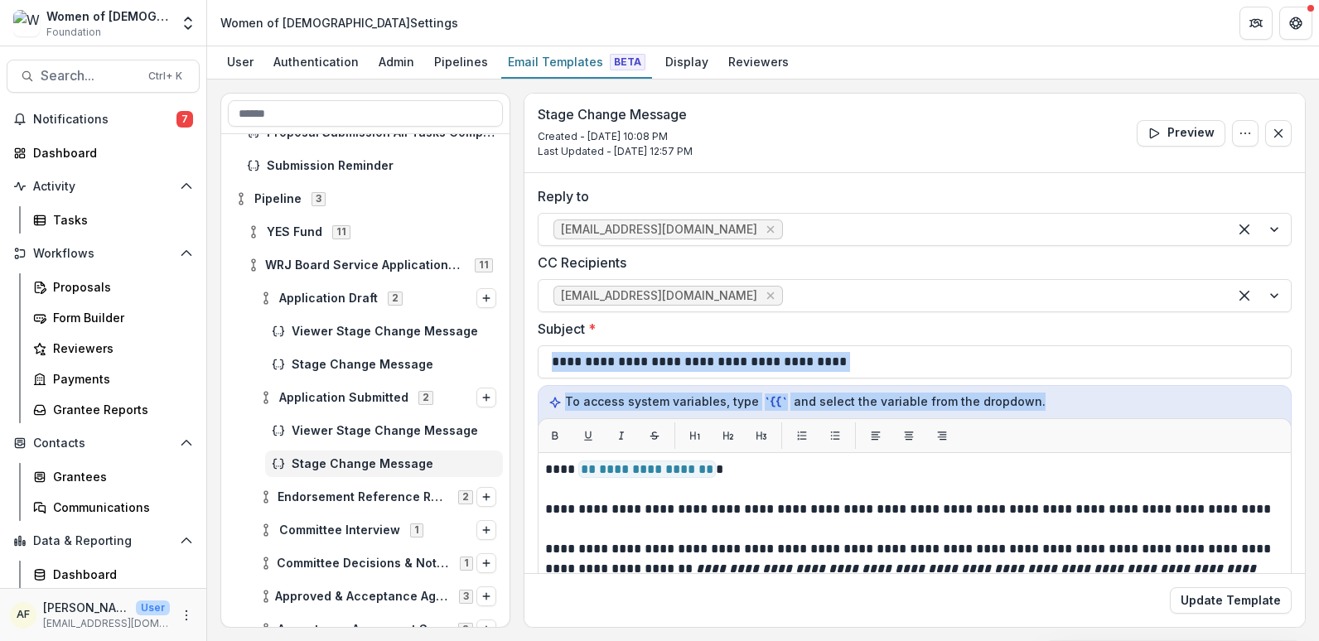
drag, startPoint x: 1306, startPoint y: 341, endPoint x: 1306, endPoint y: 419, distance: 78.7
click at [1306, 419] on div "**********" at bounding box center [763, 361] width 1112 height 562
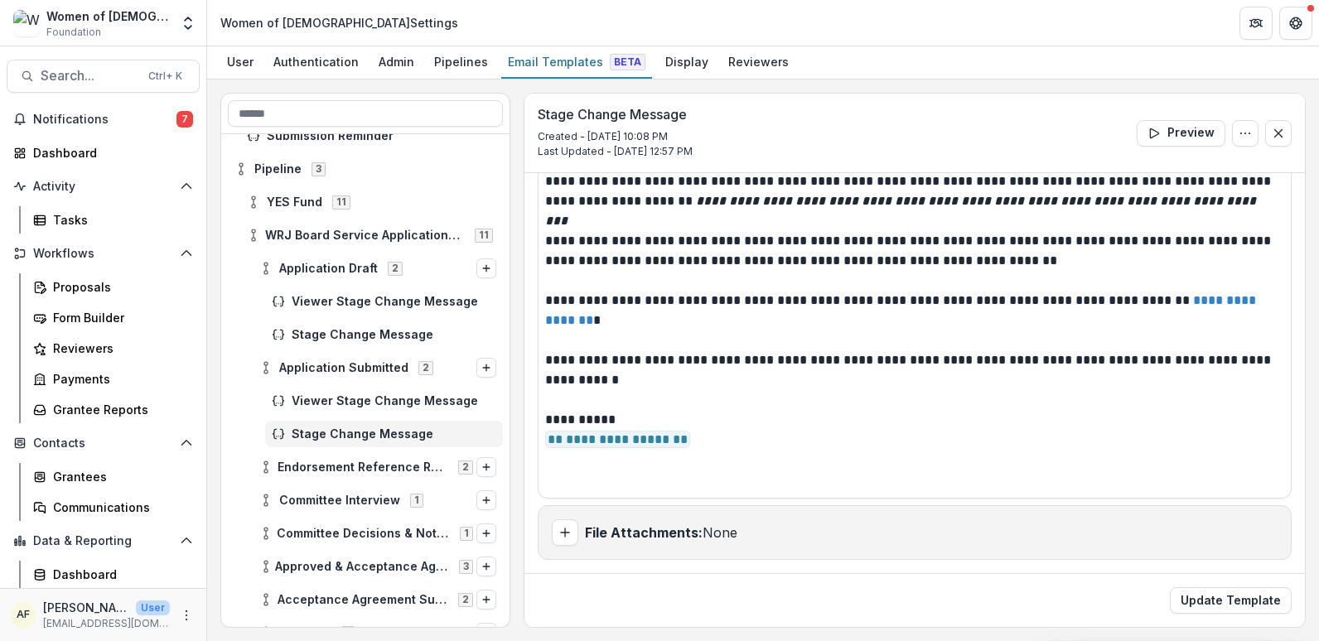
scroll to position [1211, 0]
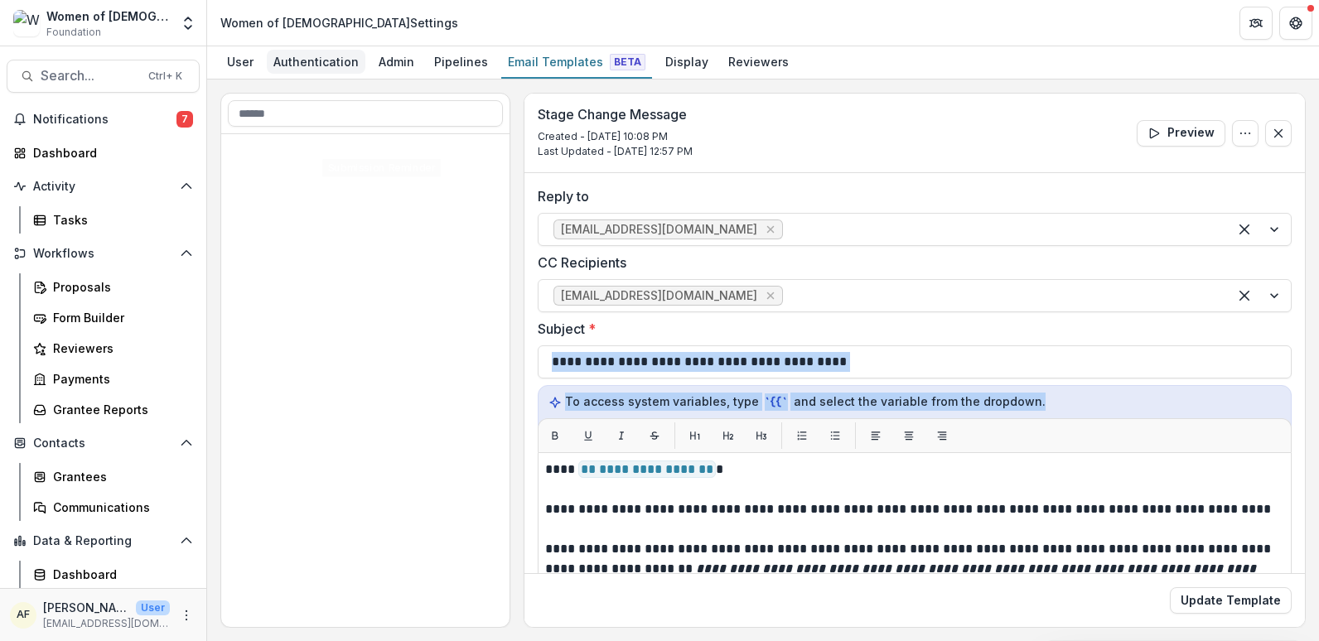
scroll to position [368, 0]
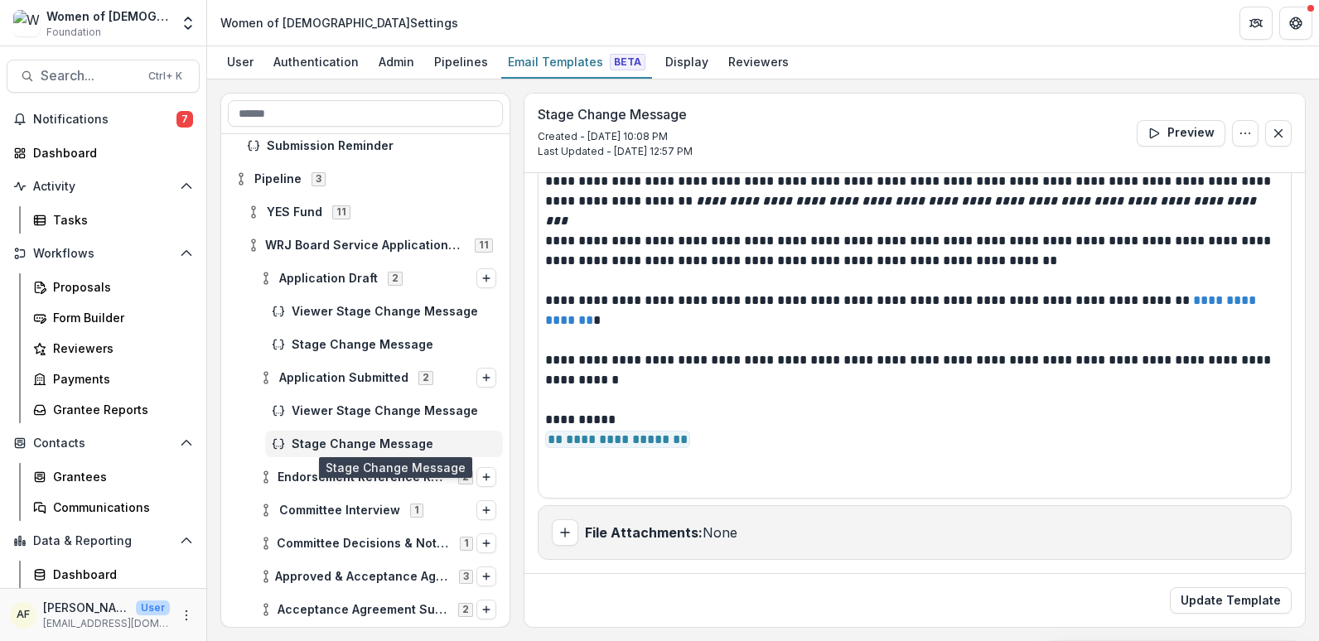
click at [341, 441] on span "Stage Change Message" at bounding box center [394, 445] width 205 height 14
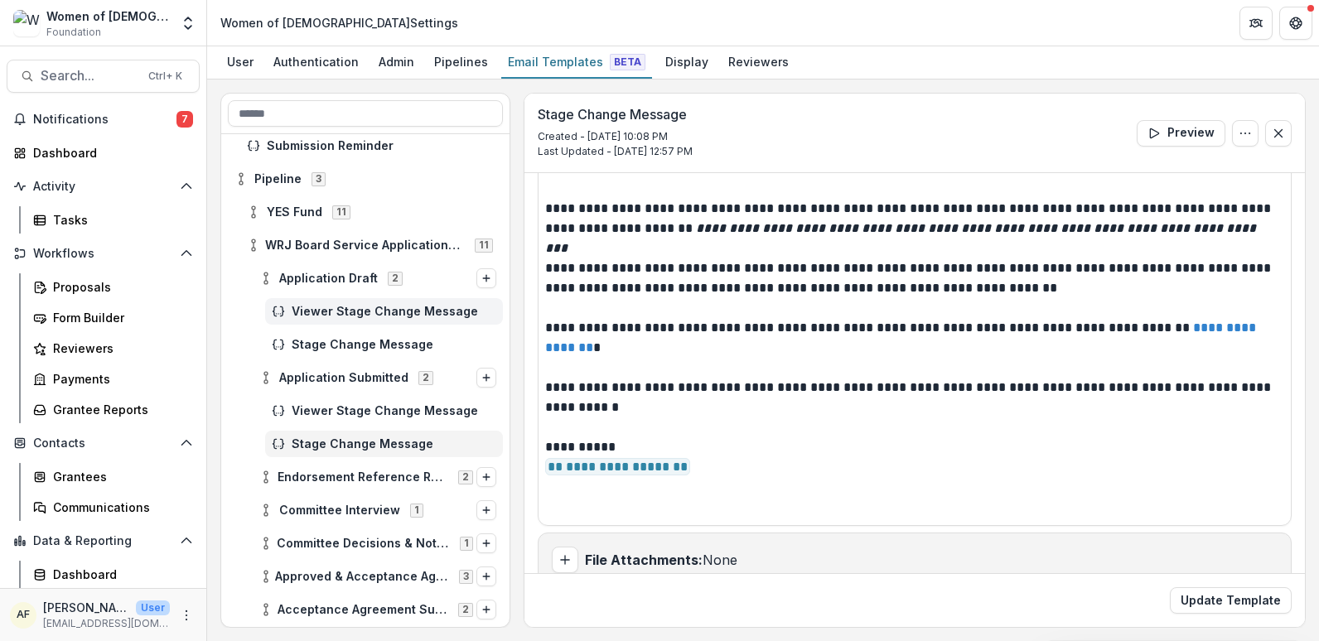
click at [315, 309] on span "Viewer Stage Change Message" at bounding box center [394, 312] width 205 height 14
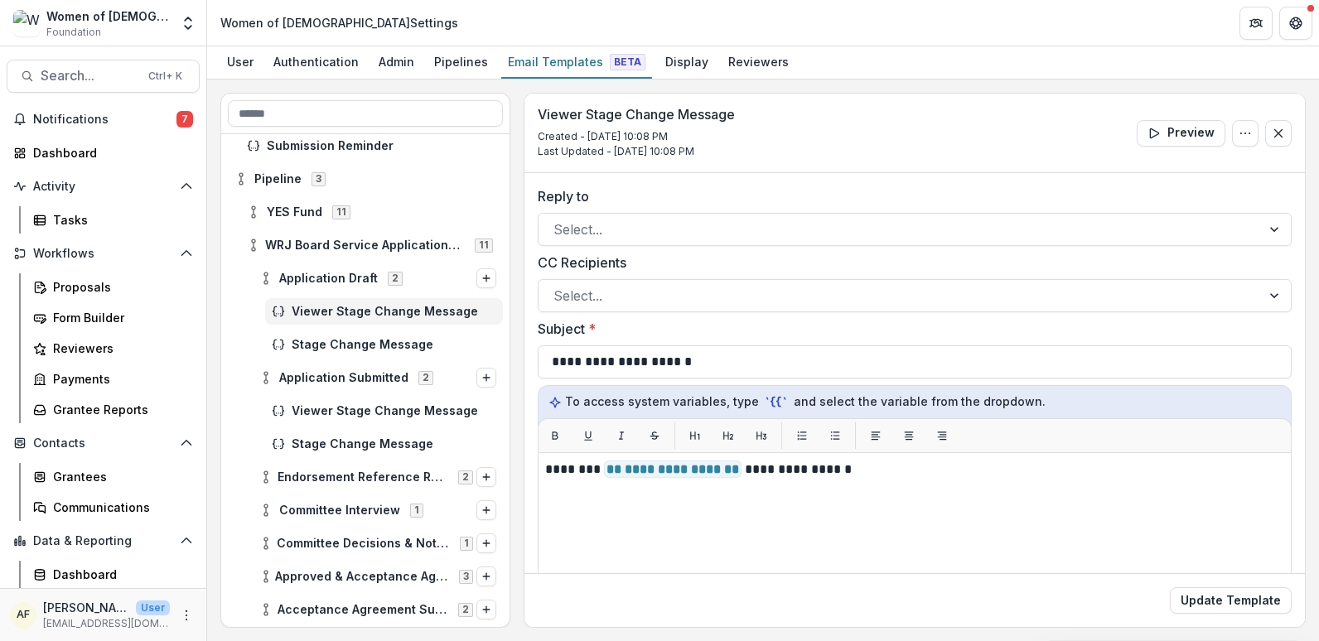
click at [317, 330] on div "Stage Change Message" at bounding box center [365, 344] width 288 height 33
click at [313, 341] on span "Stage Change Message" at bounding box center [394, 345] width 205 height 14
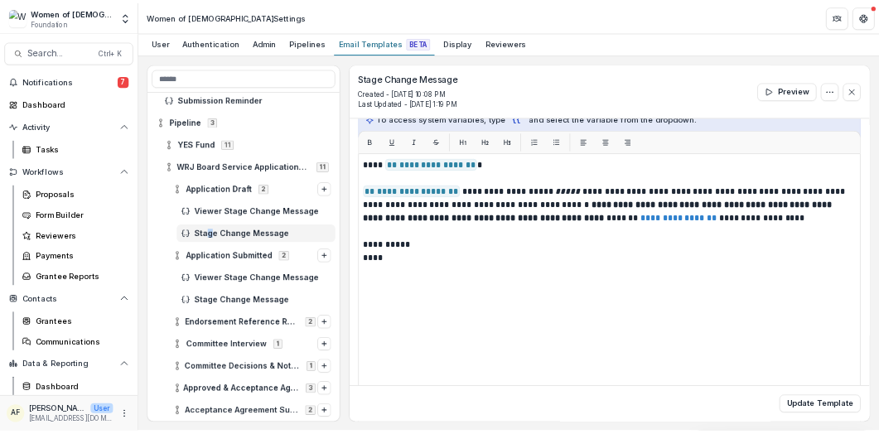
scroll to position [228, 0]
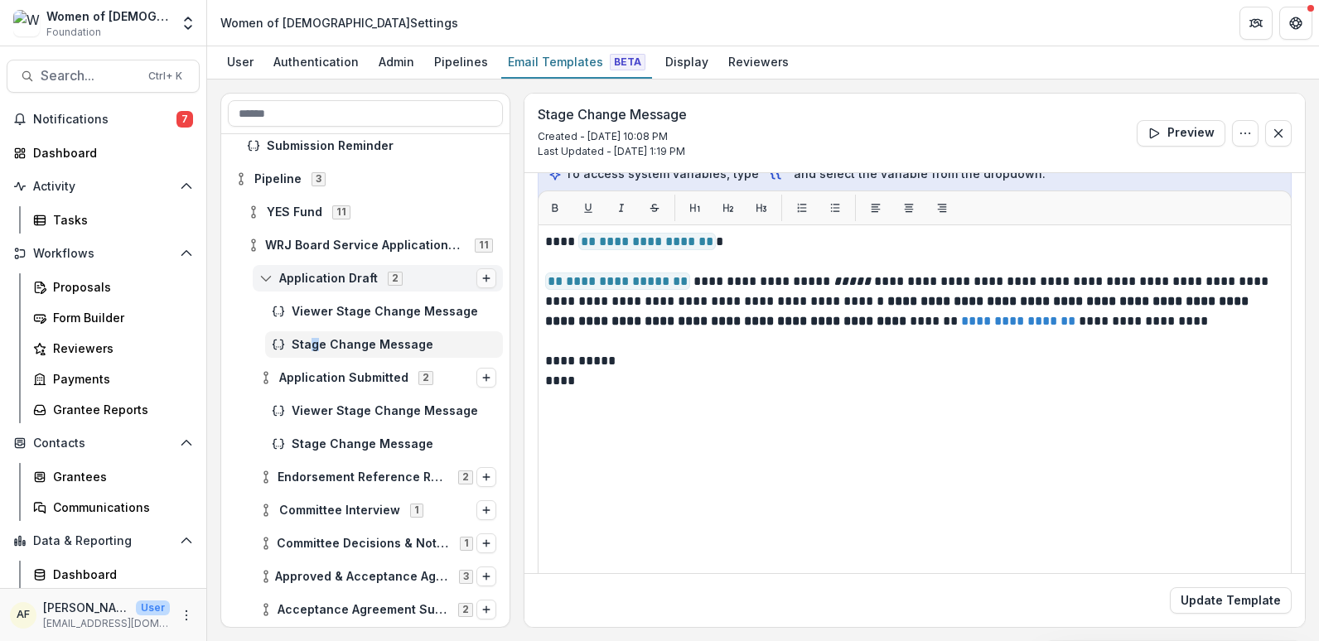
click at [481, 278] on icon "Options" at bounding box center [486, 278] width 10 height 10
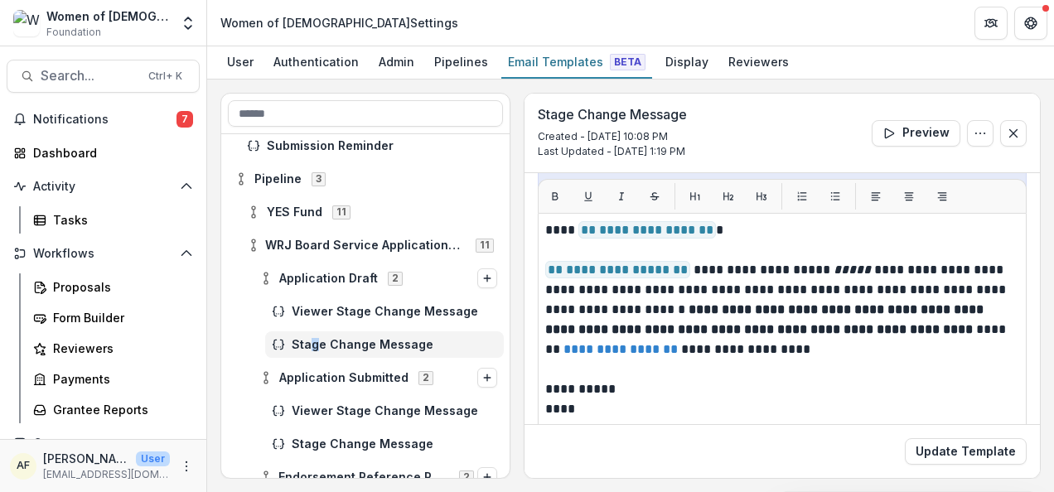
scroll to position [227, 0]
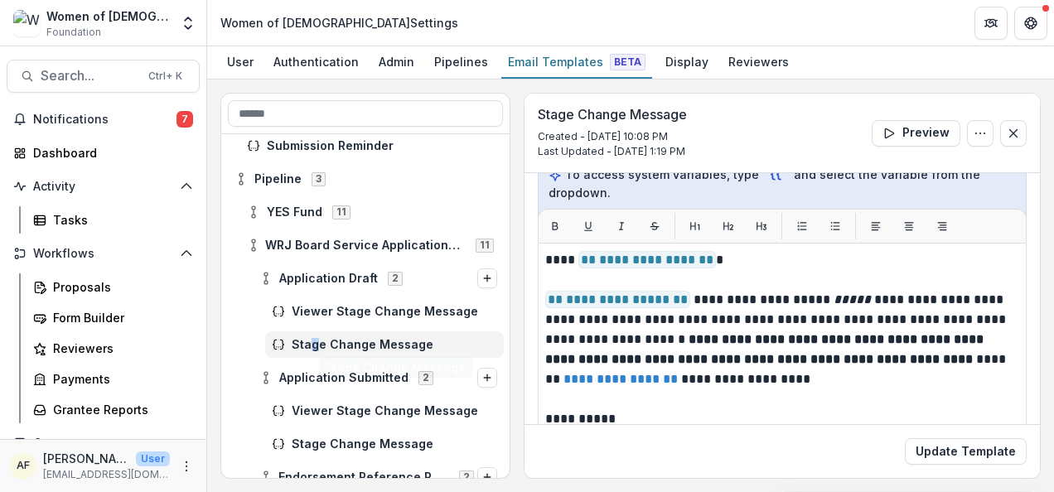
click at [423, 338] on span "Stage Change Message" at bounding box center [395, 345] width 206 height 14
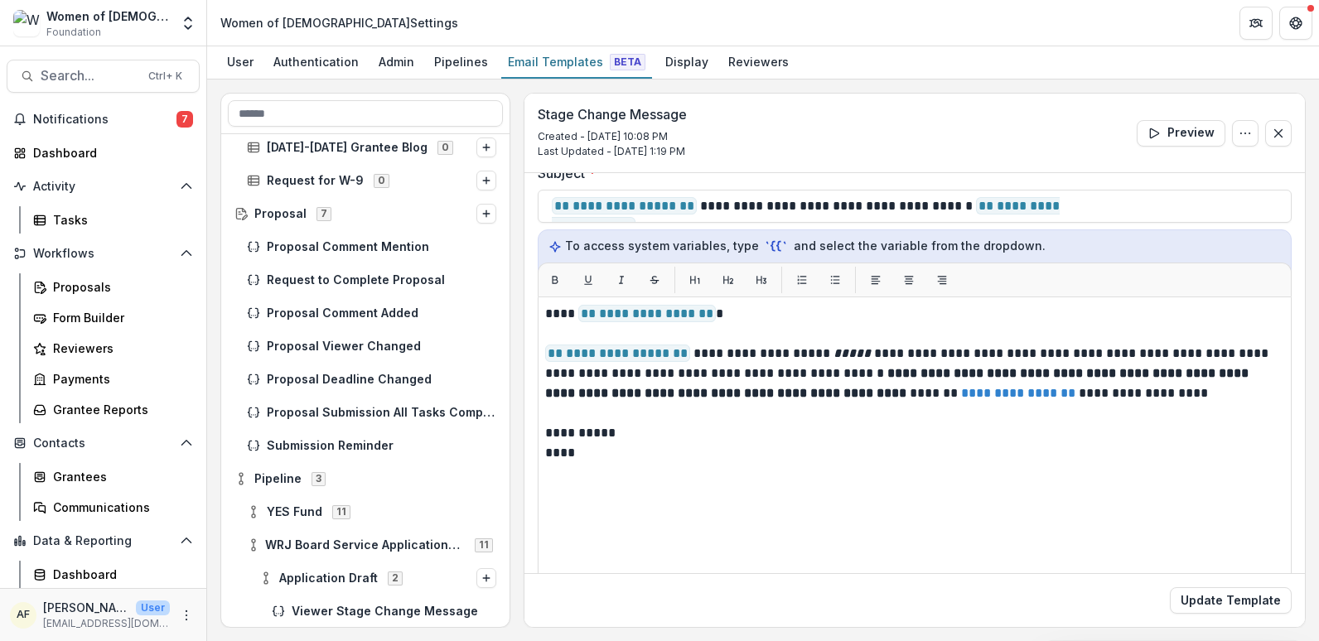
scroll to position [905, 0]
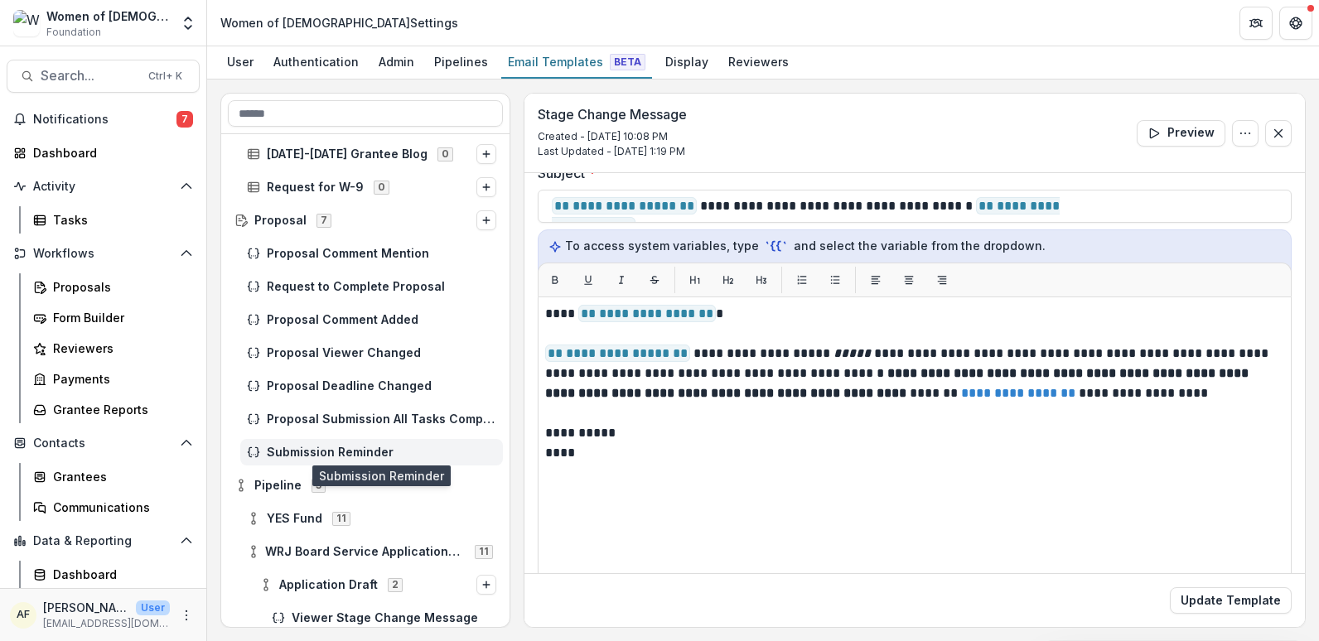
click at [330, 454] on span "Submission Reminder" at bounding box center [382, 453] width 230 height 14
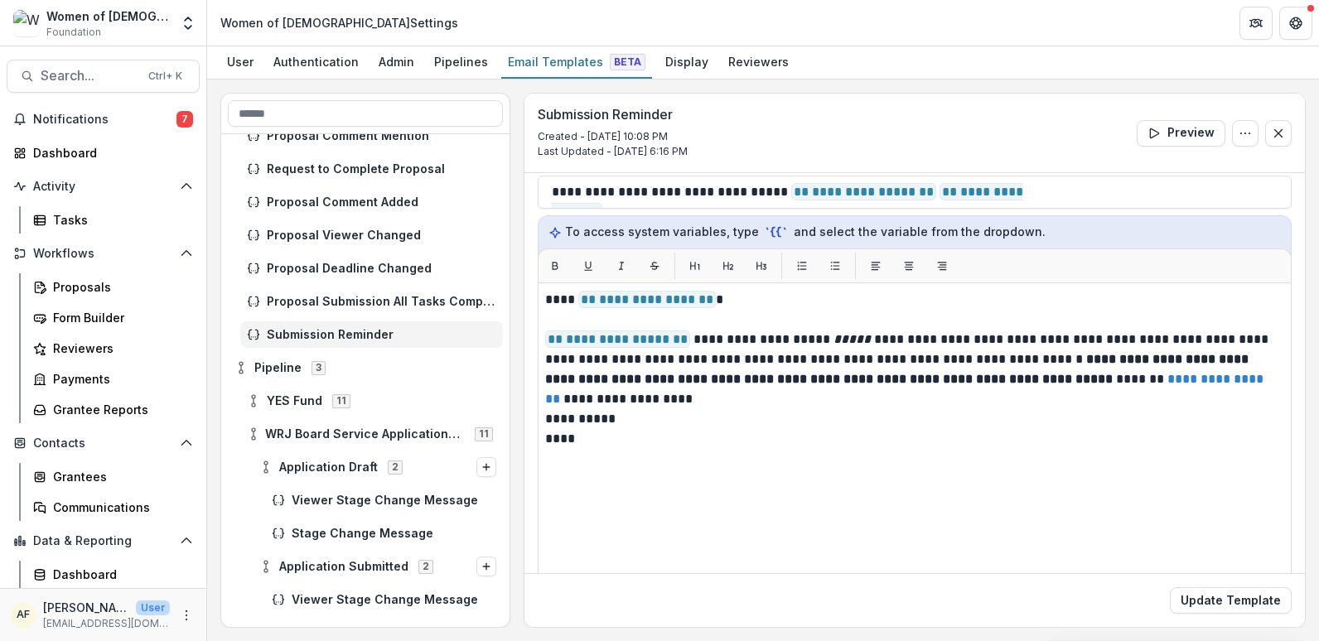
scroll to position [1026, 0]
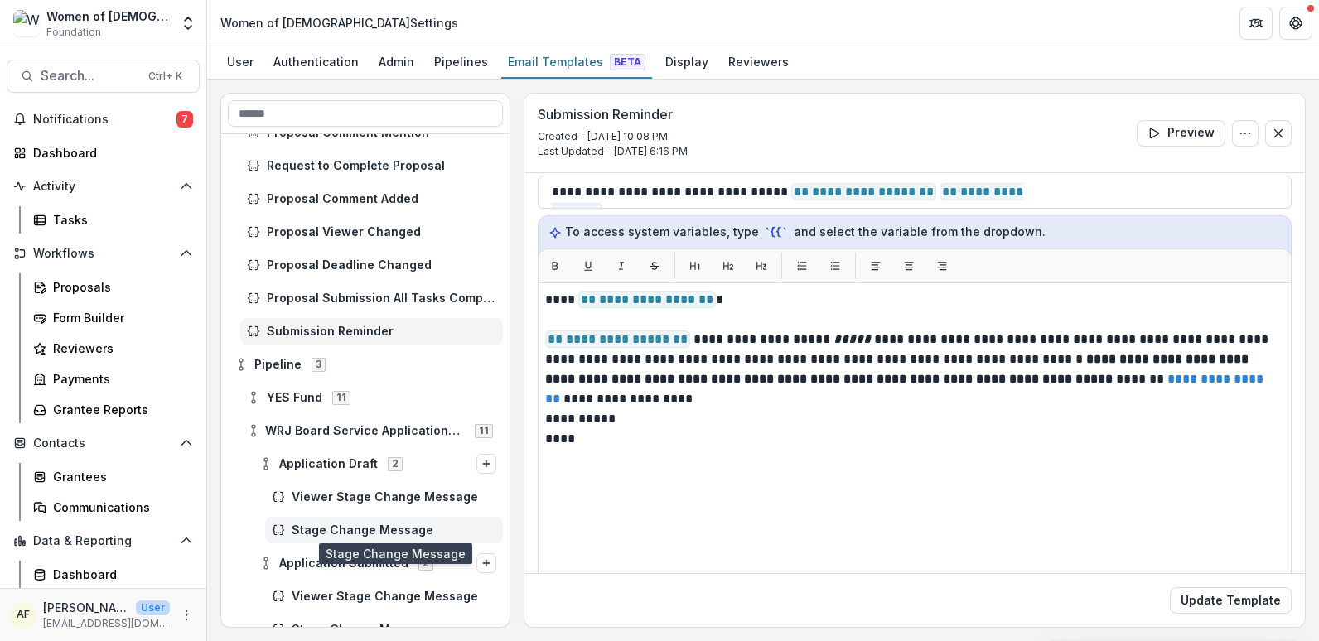
click at [350, 534] on span "Stage Change Message" at bounding box center [394, 531] width 205 height 14
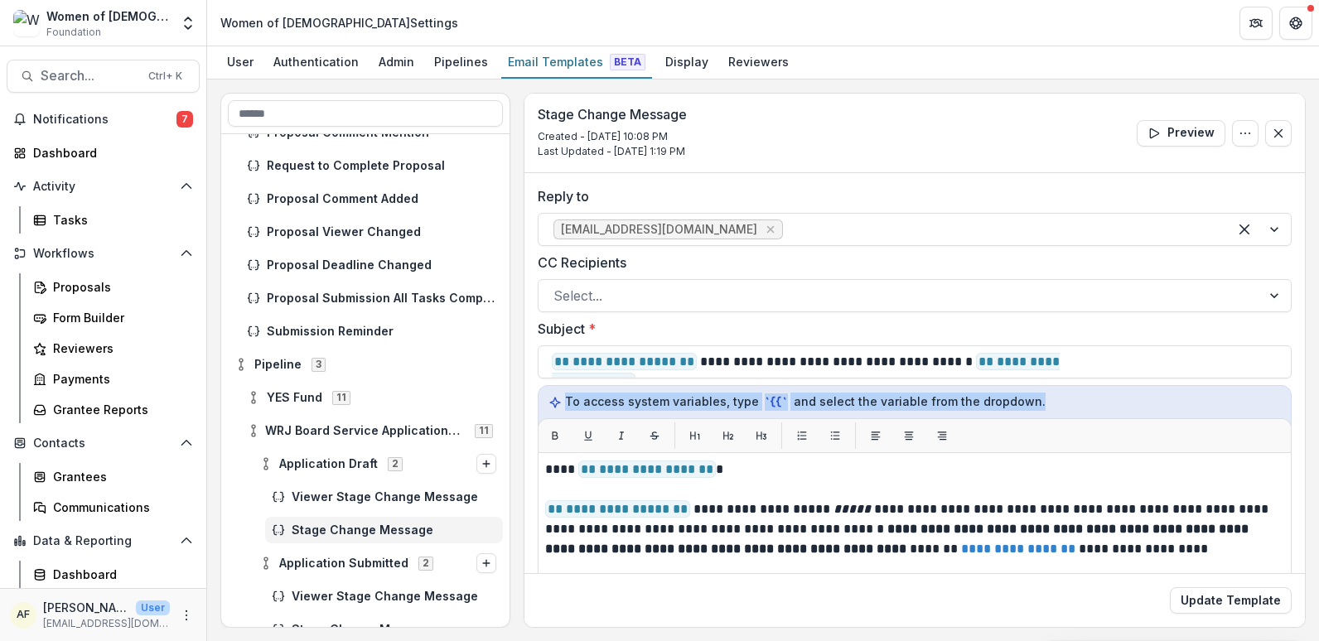
drag, startPoint x: 1305, startPoint y: 377, endPoint x: 1303, endPoint y: 450, distance: 73.0
click at [1303, 450] on div "**********" at bounding box center [915, 360] width 782 height 535
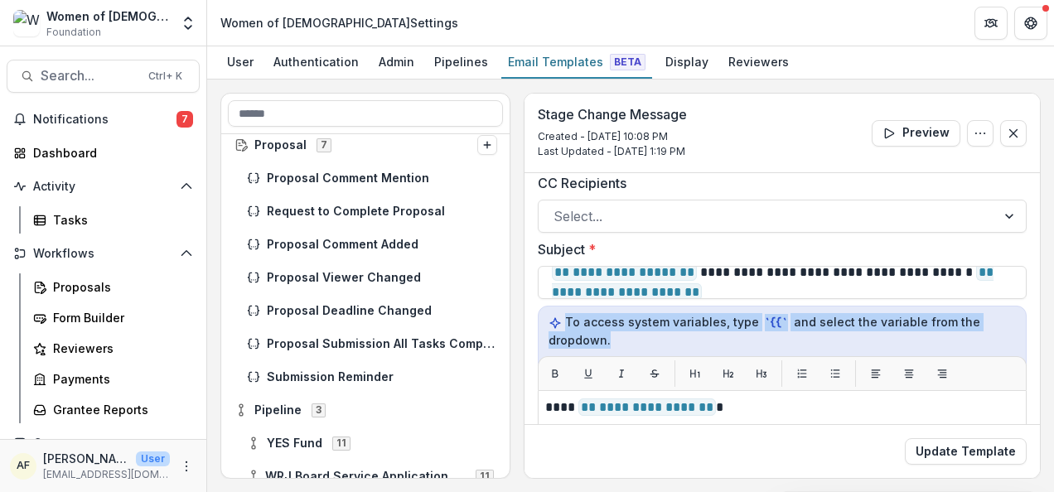
scroll to position [978, 0]
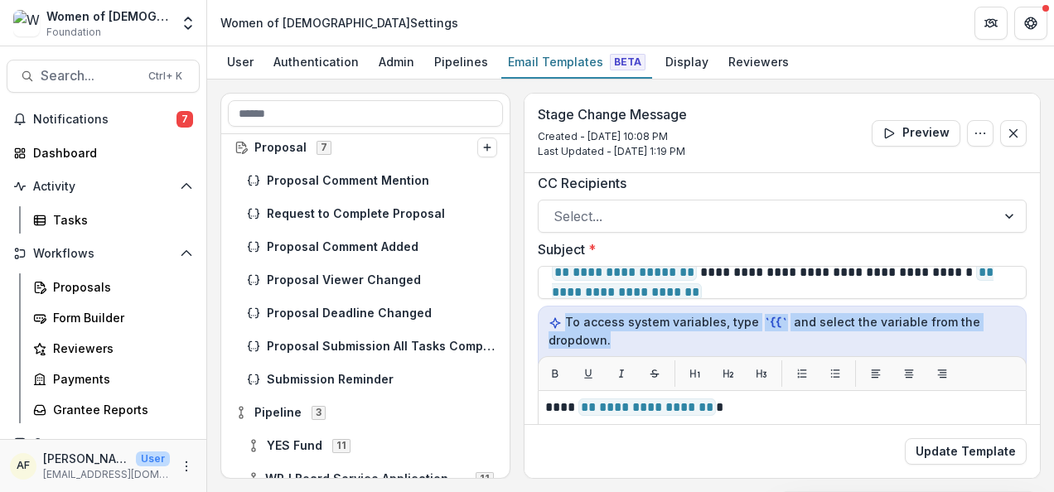
click at [868, 440] on div "Update Template" at bounding box center [782, 451] width 515 height 54
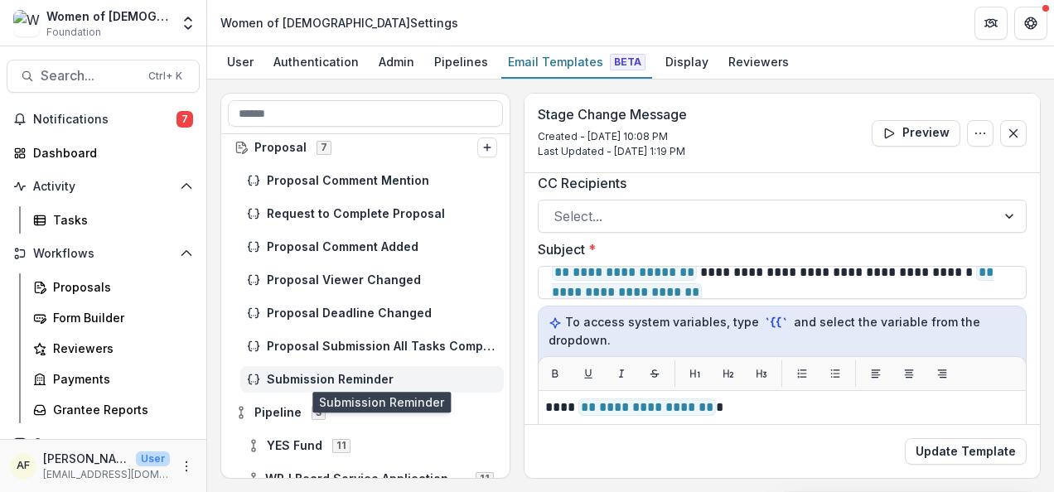
click at [398, 374] on span "Submission Reminder" at bounding box center [382, 380] width 230 height 14
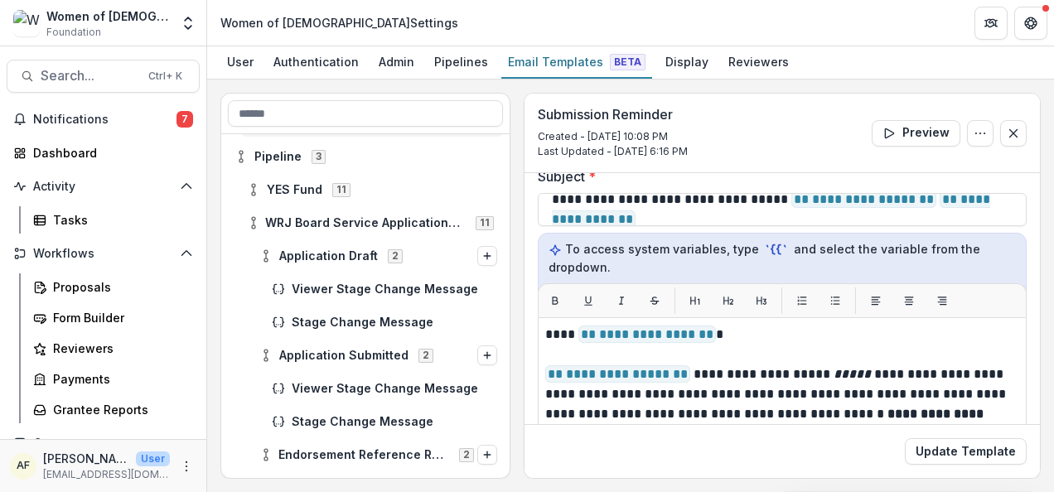
scroll to position [1240, 0]
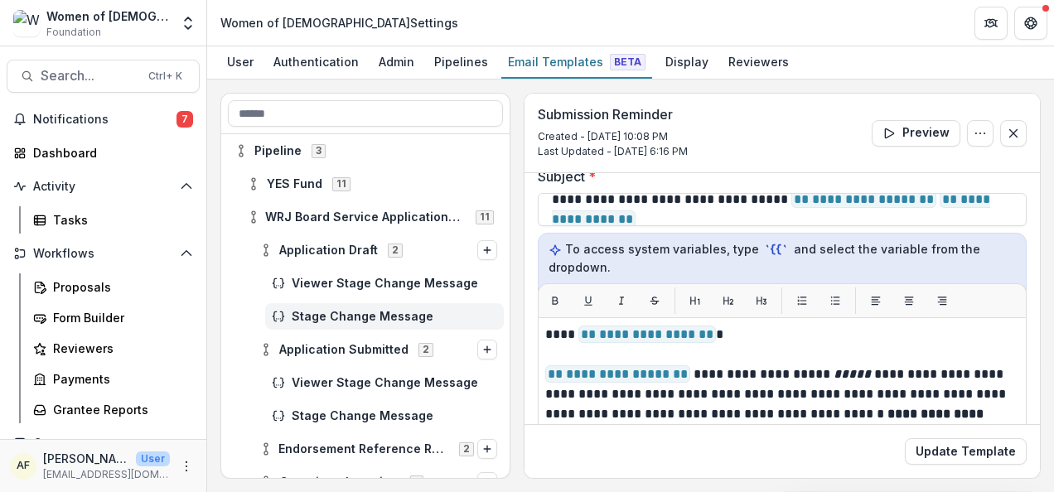
click at [375, 325] on div "Stage Change Message" at bounding box center [384, 316] width 239 height 27
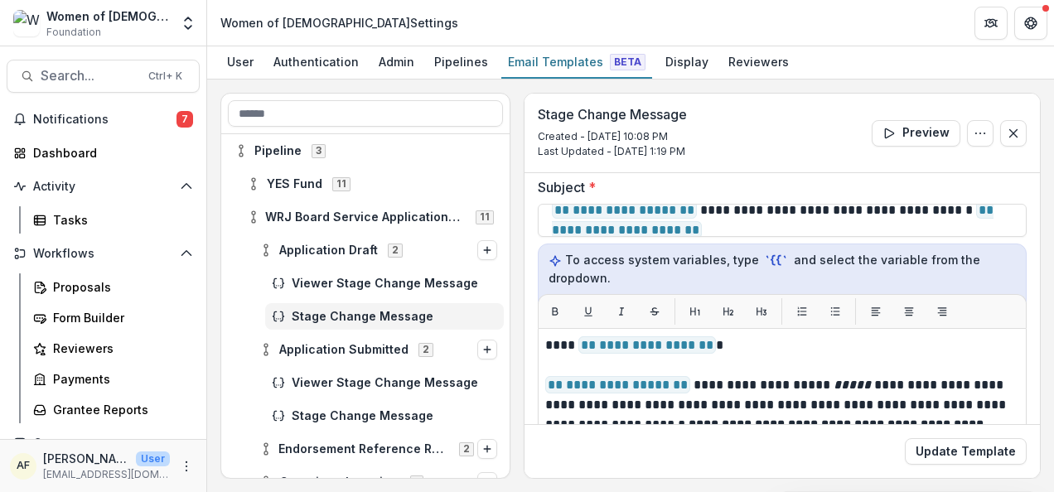
scroll to position [143, 0]
drag, startPoint x: 505, startPoint y: 377, endPoint x: 504, endPoint y: 365, distance: 11.6
click at [504, 366] on div "Viewer Stage Change Message" at bounding box center [365, 382] width 289 height 33
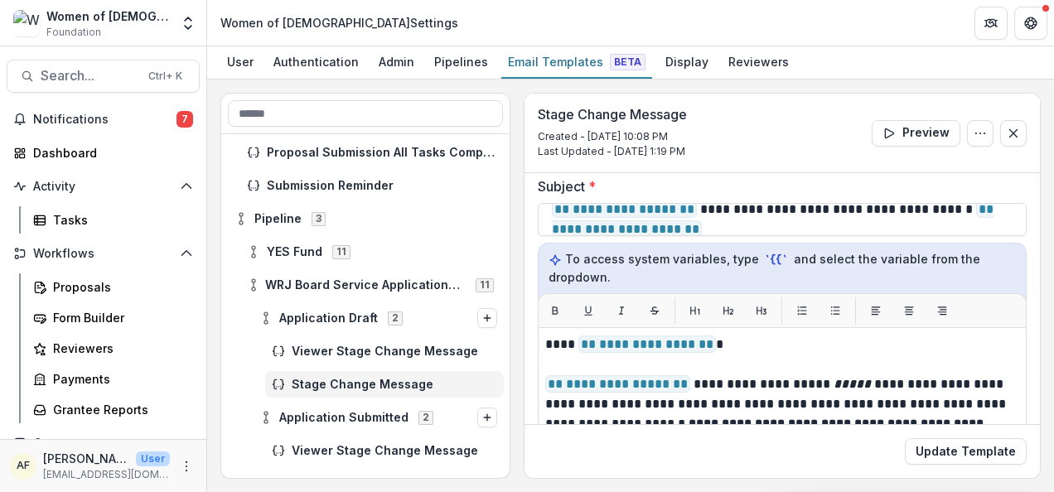
scroll to position [1157, 0]
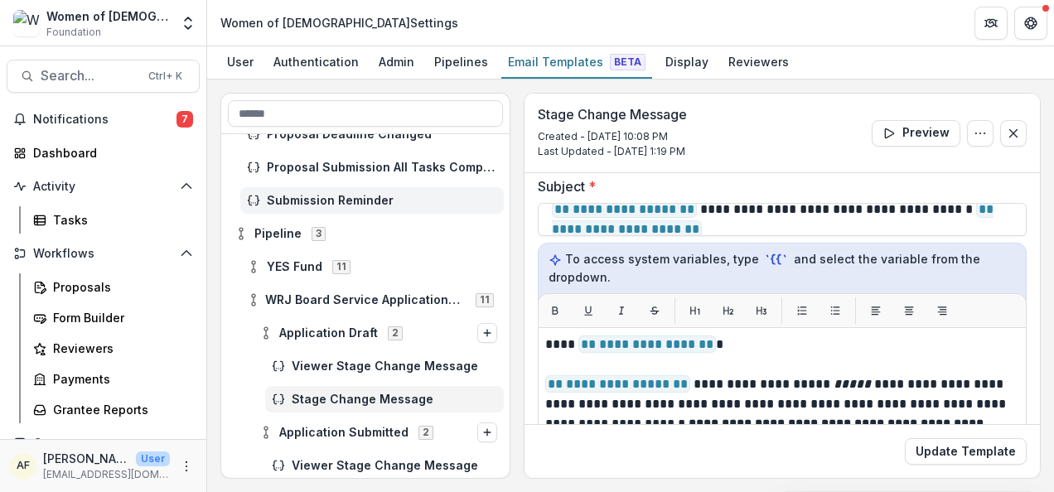
click at [387, 194] on span "Submission Reminder" at bounding box center [382, 201] width 230 height 14
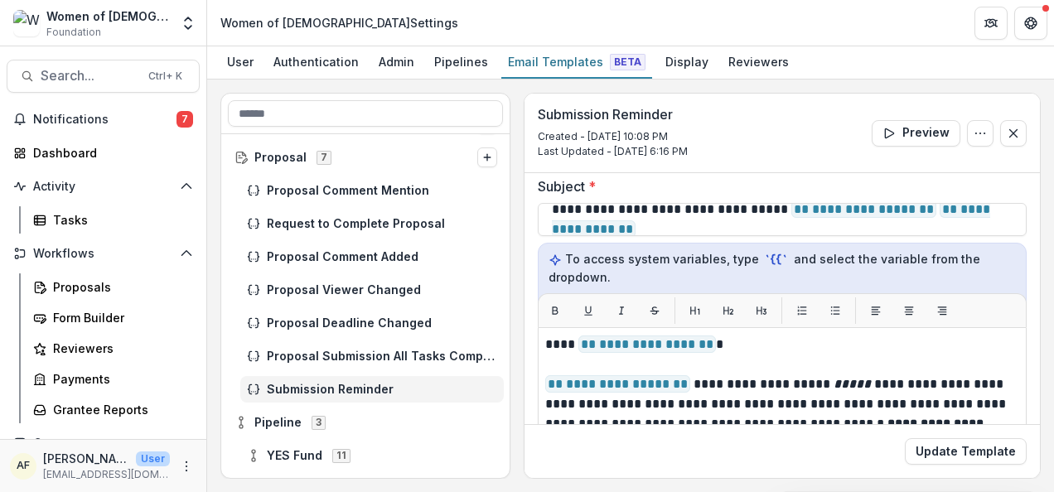
scroll to position [961, 0]
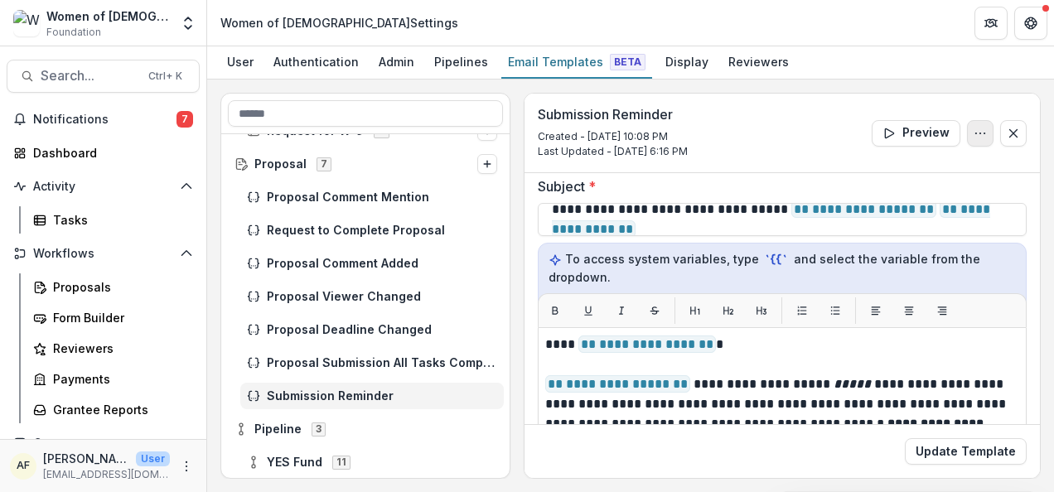
click at [974, 136] on icon "Options" at bounding box center [980, 133] width 13 height 13
click at [734, 135] on div "Submission Reminder Created - [DATE] 10:08 PM Last Updated - [DATE] 6:16 PM Pre…" at bounding box center [782, 134] width 515 height 80
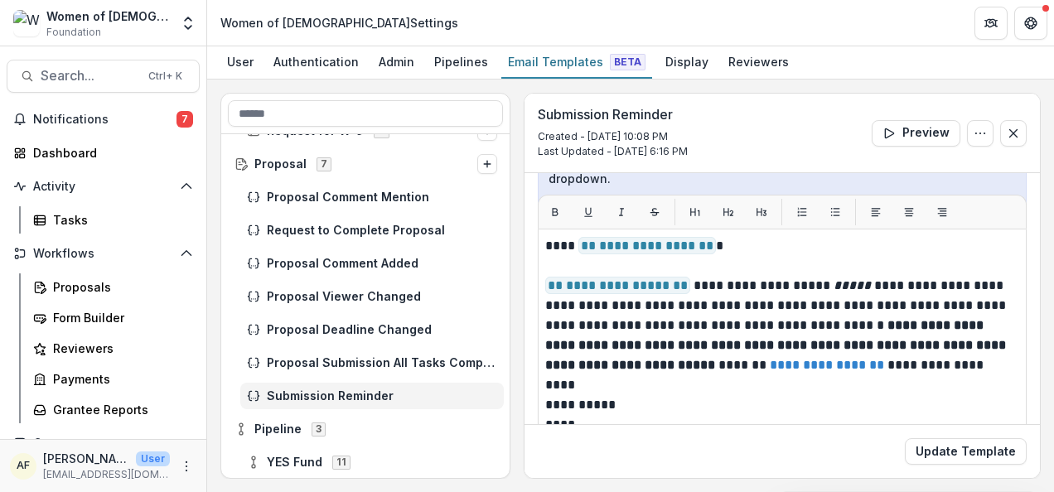
scroll to position [230, 0]
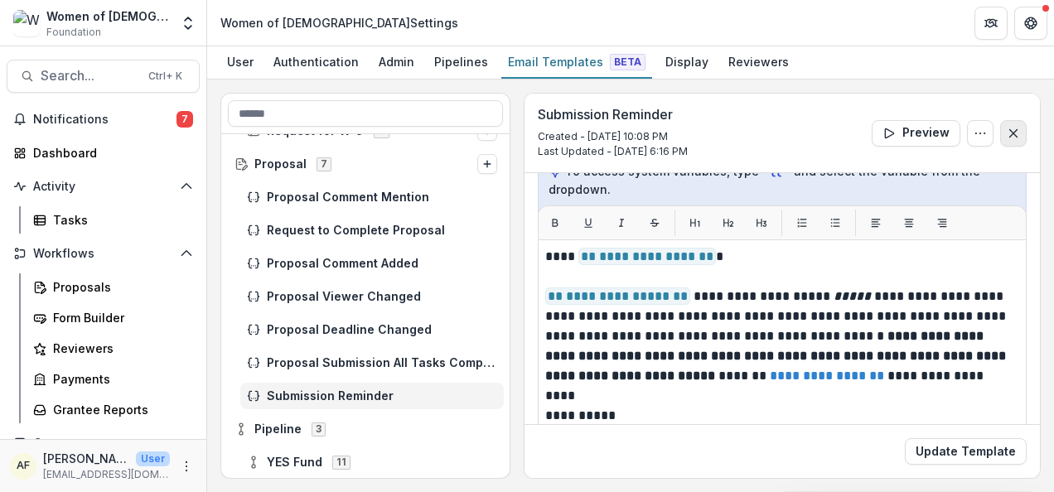
click at [1007, 133] on icon "Close" at bounding box center [1013, 133] width 13 height 13
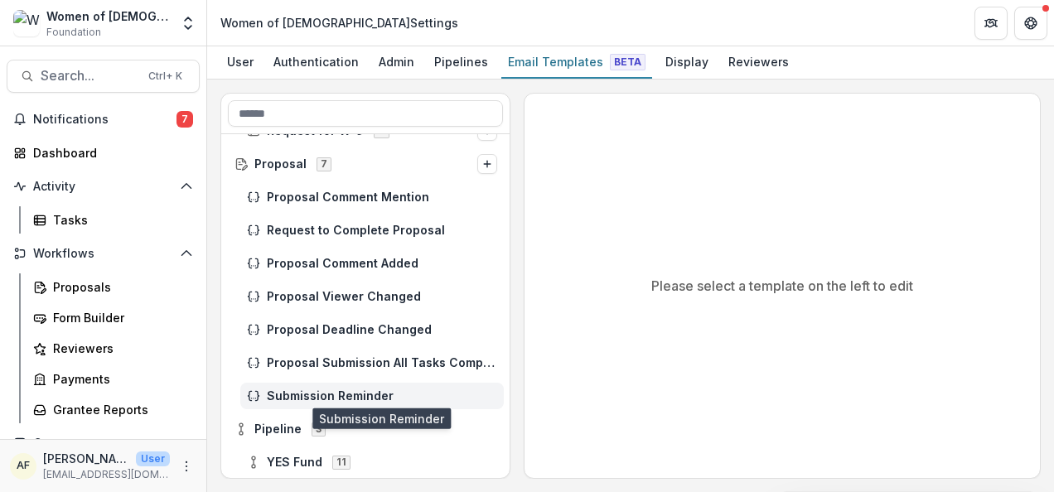
click at [358, 390] on span "Submission Reminder" at bounding box center [382, 396] width 230 height 14
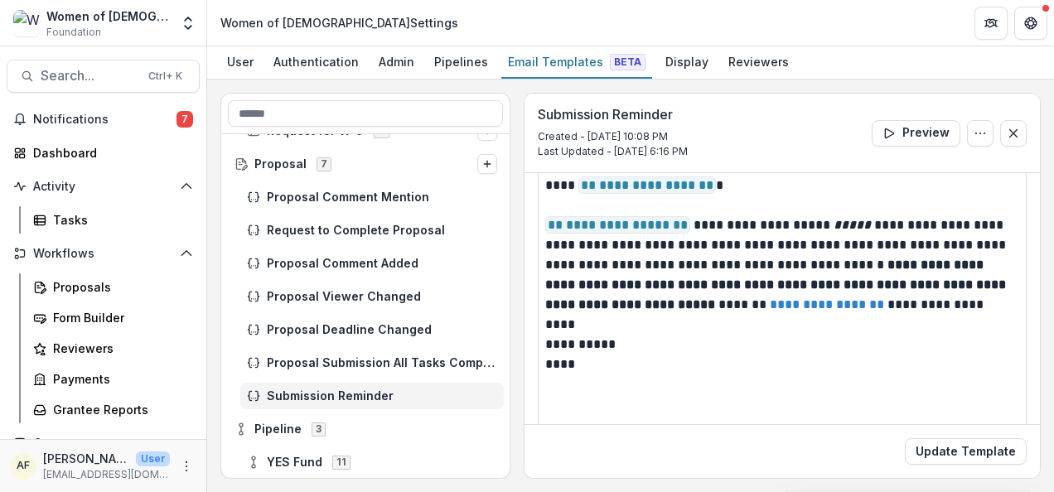
scroll to position [300, 0]
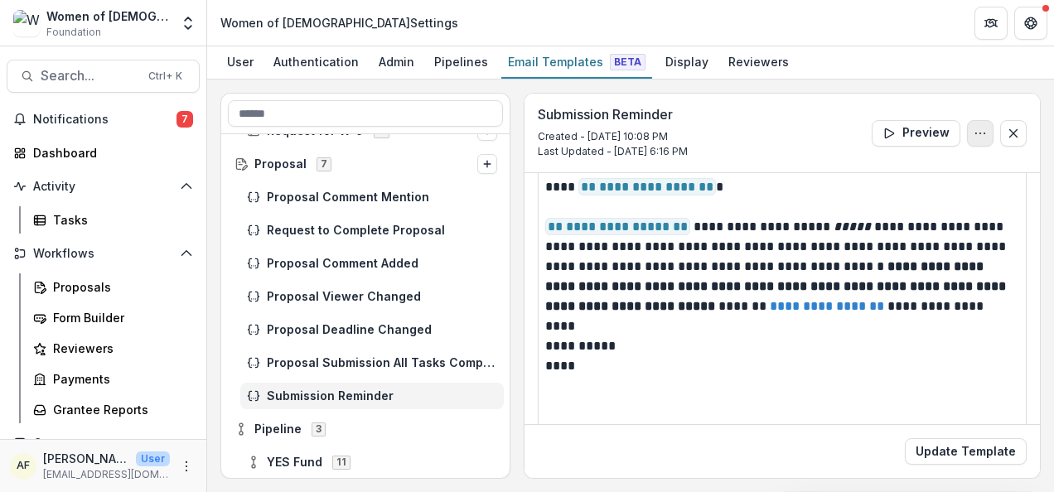
click at [988, 128] on button "Options" at bounding box center [980, 133] width 27 height 27
click at [883, 208] on button "Delete Template" at bounding box center [900, 197] width 177 height 27
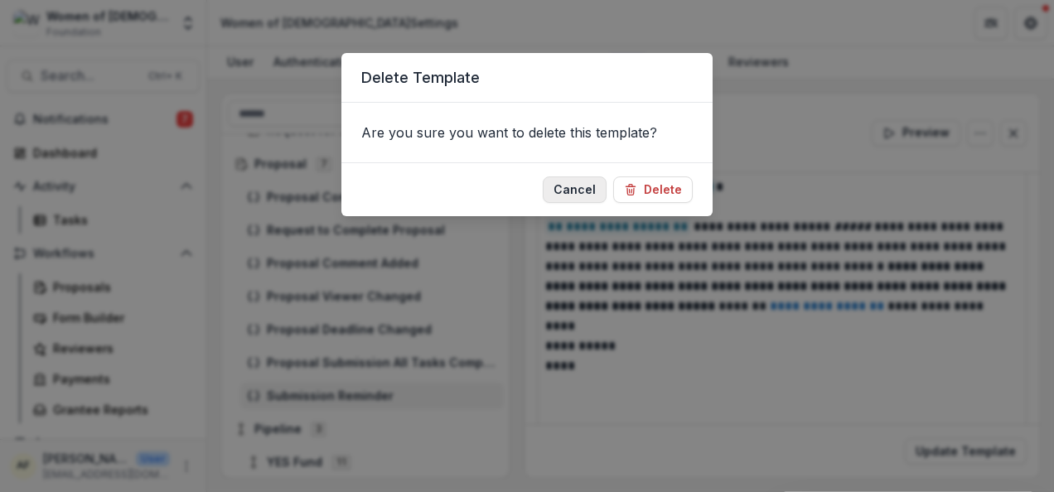
click at [593, 187] on button "Cancel" at bounding box center [575, 190] width 64 height 27
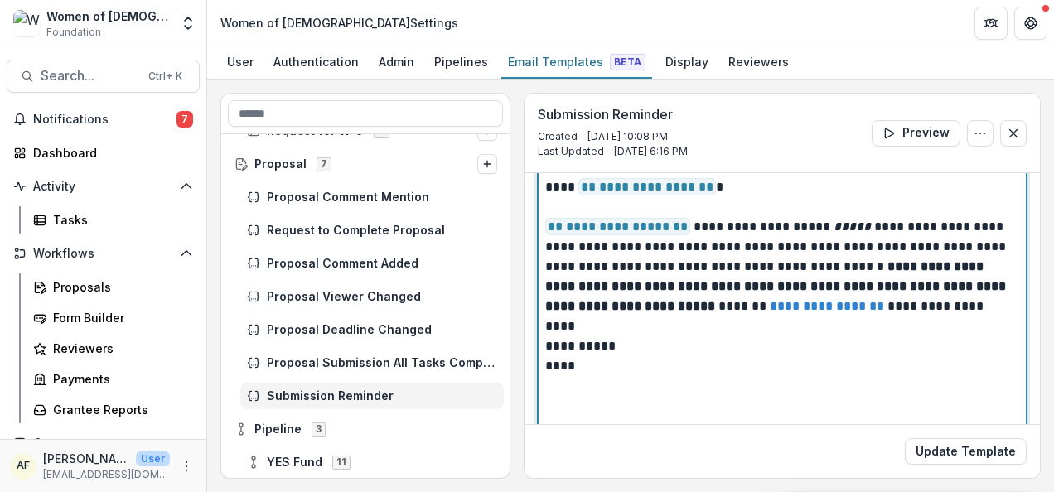
click at [638, 363] on p "****" at bounding box center [780, 366] width 470 height 20
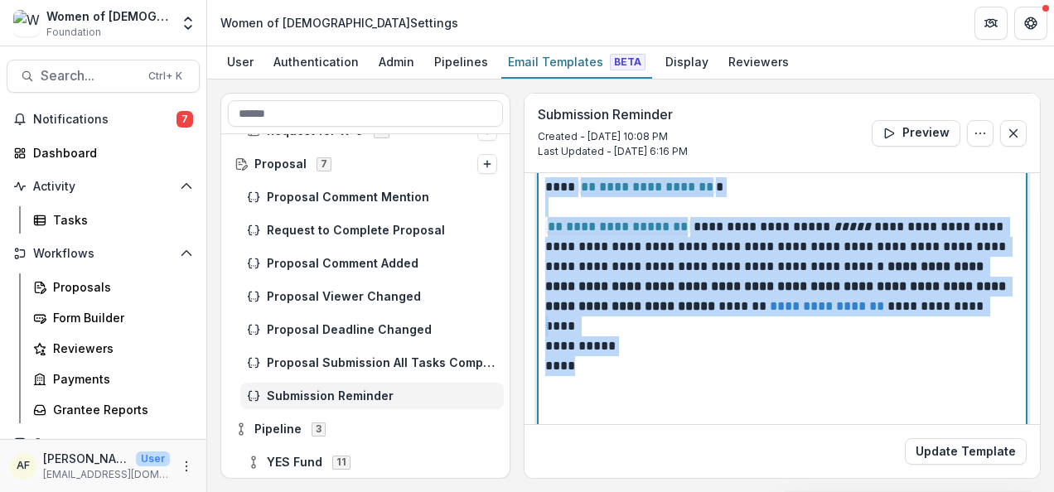
drag, startPoint x: 636, startPoint y: 363, endPoint x: 527, endPoint y: 148, distance: 241.6
click at [528, 148] on form "**********" at bounding box center [782, 253] width 515 height 919
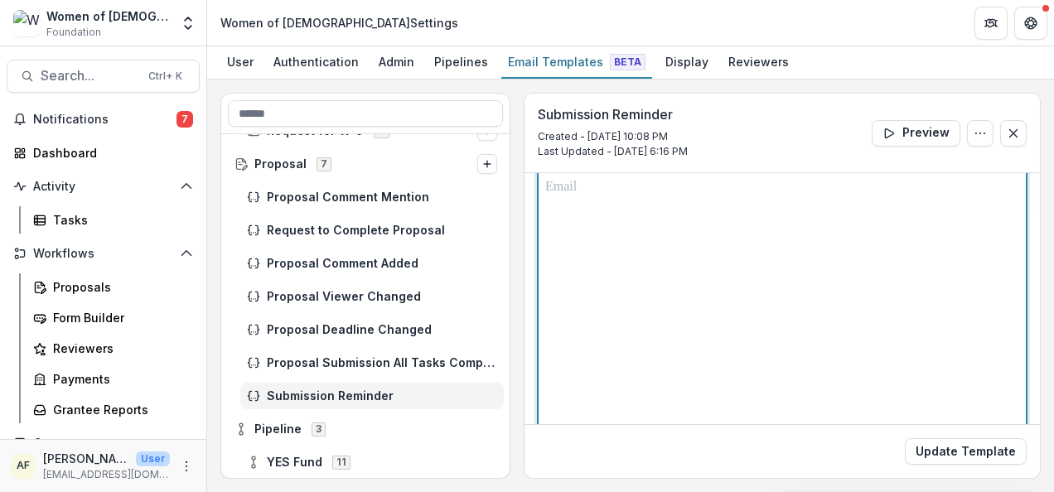
click at [803, 296] on div at bounding box center [782, 376] width 474 height 399
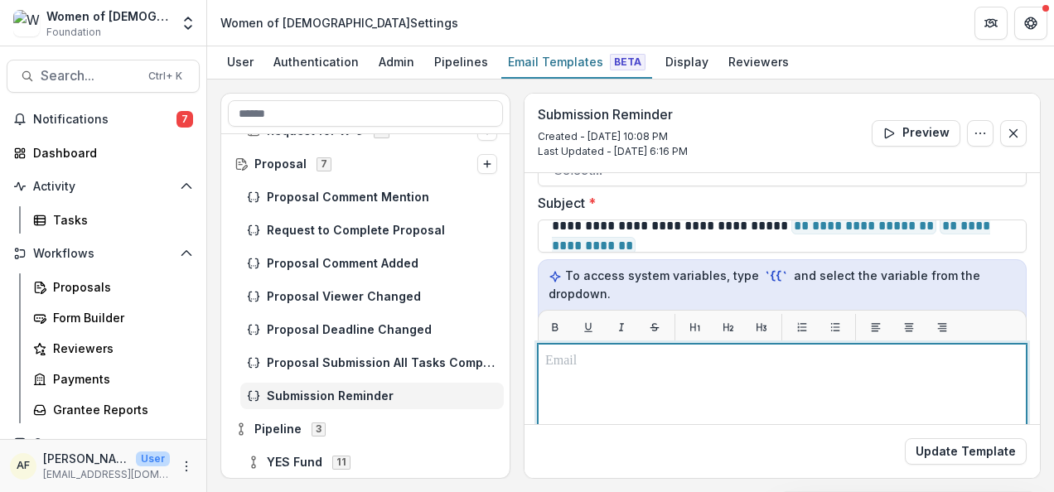
scroll to position [36, 0]
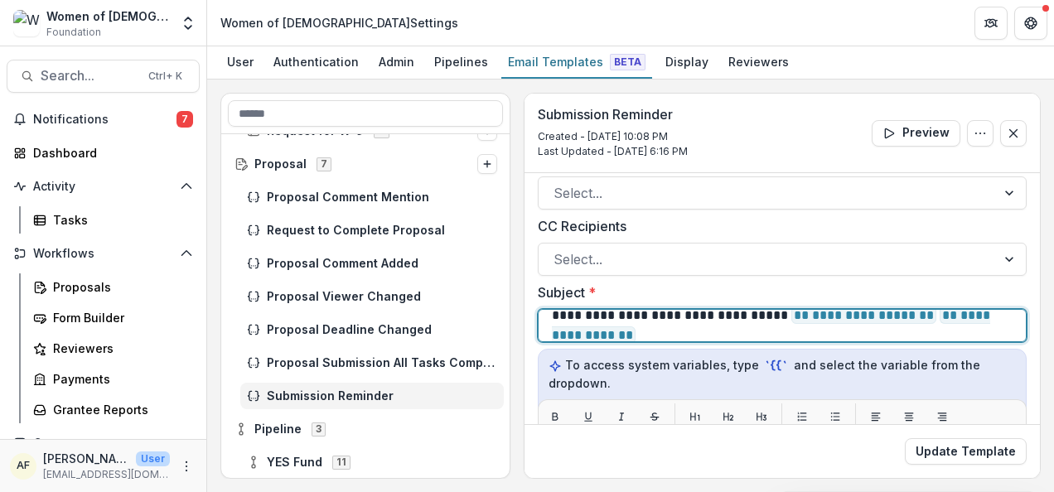
click at [719, 311] on p "**********" at bounding box center [780, 326] width 457 height 40
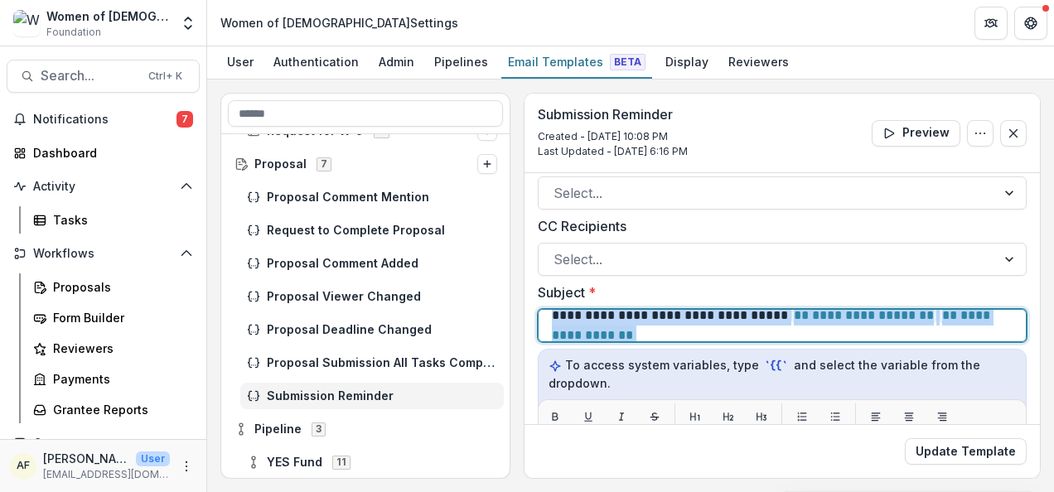
click at [719, 311] on p "**********" at bounding box center [780, 326] width 457 height 40
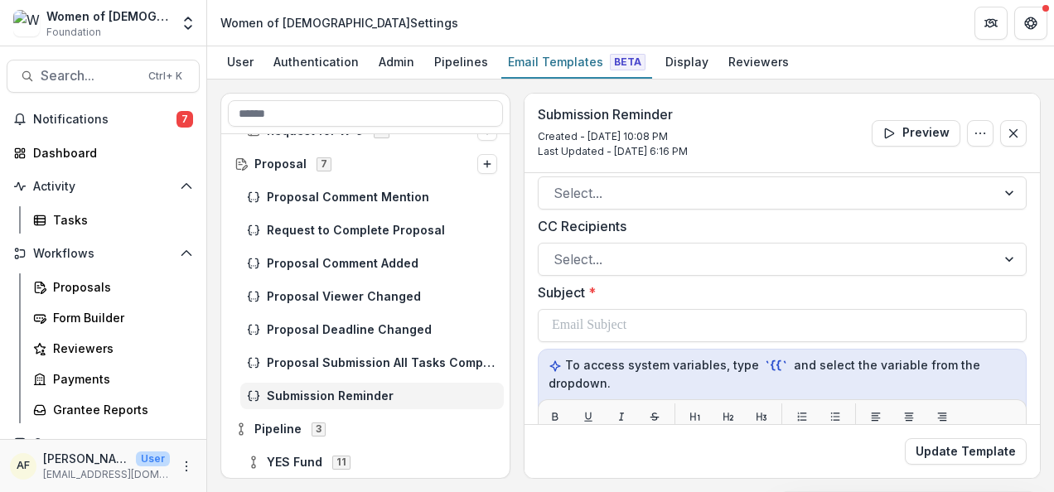
drag, startPoint x: 1034, startPoint y: 190, endPoint x: 1033, endPoint y: 146, distance: 43.9
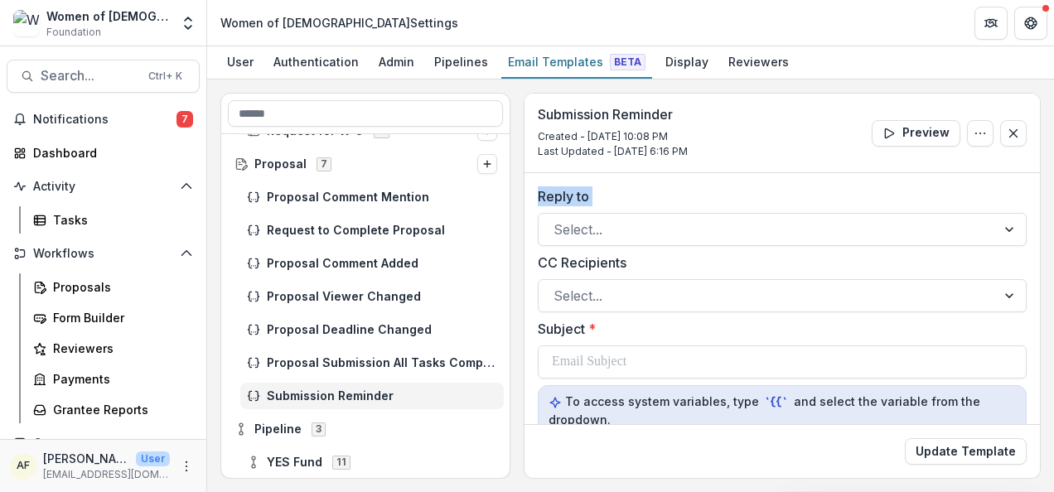
click at [728, 186] on label "Reply to" at bounding box center [777, 196] width 479 height 20
click at [558, 220] on input "Reply to" at bounding box center [556, 230] width 4 height 20
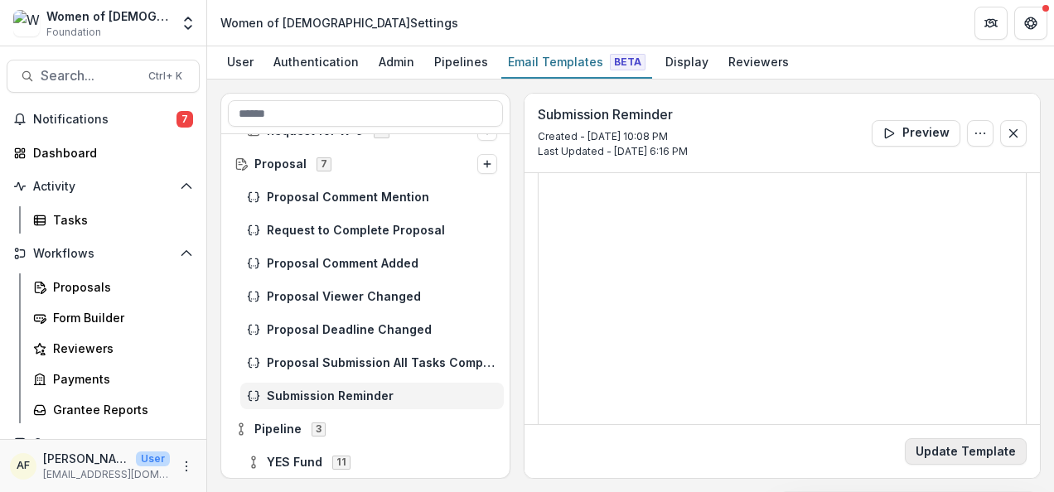
click at [978, 457] on button "Update Template" at bounding box center [966, 451] width 122 height 27
click at [981, 447] on button "Update Template" at bounding box center [966, 451] width 122 height 27
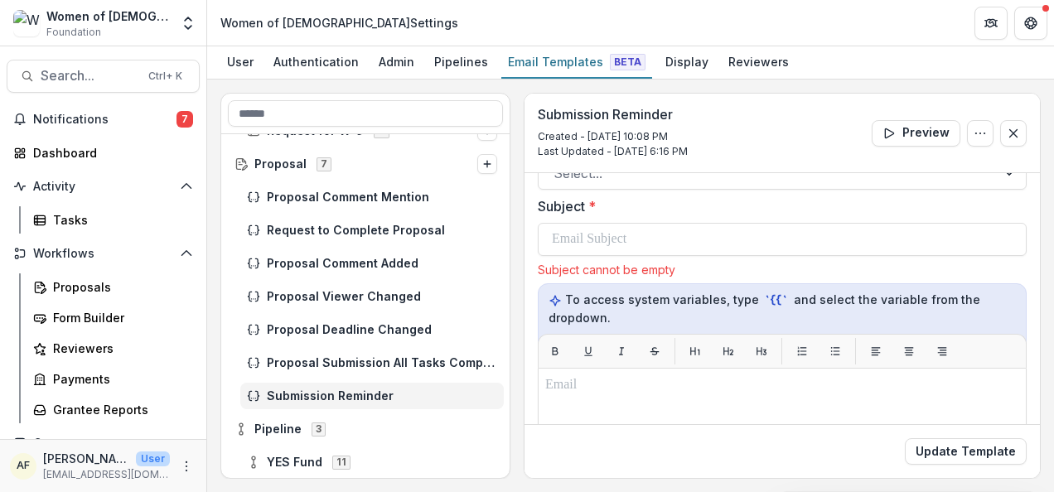
scroll to position [126, 0]
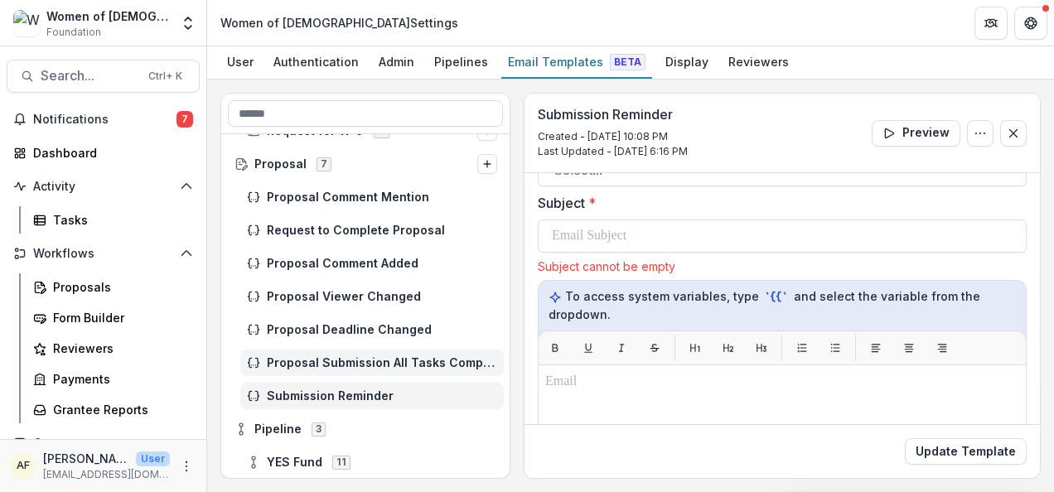
click at [375, 353] on div "Proposal Submission All Tasks Completed" at bounding box center [372, 363] width 264 height 27
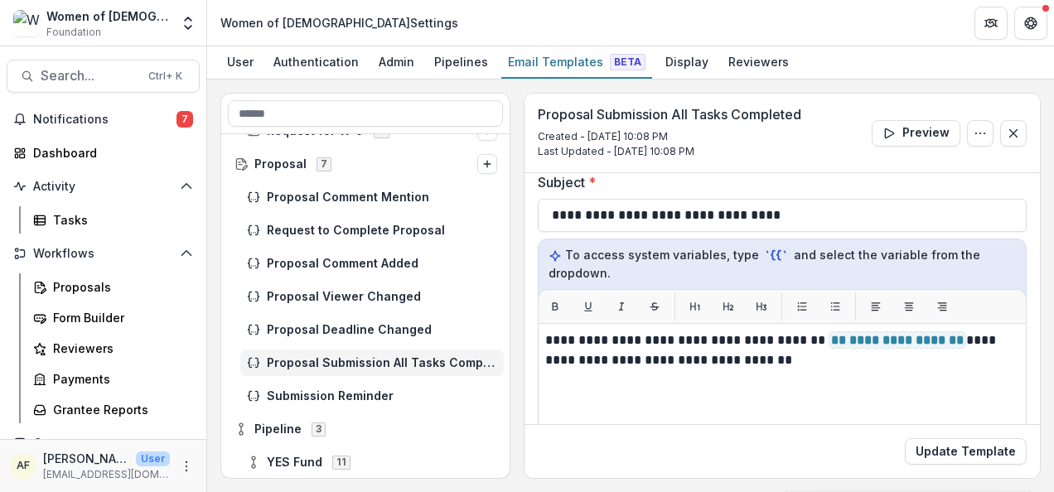
scroll to position [151, 0]
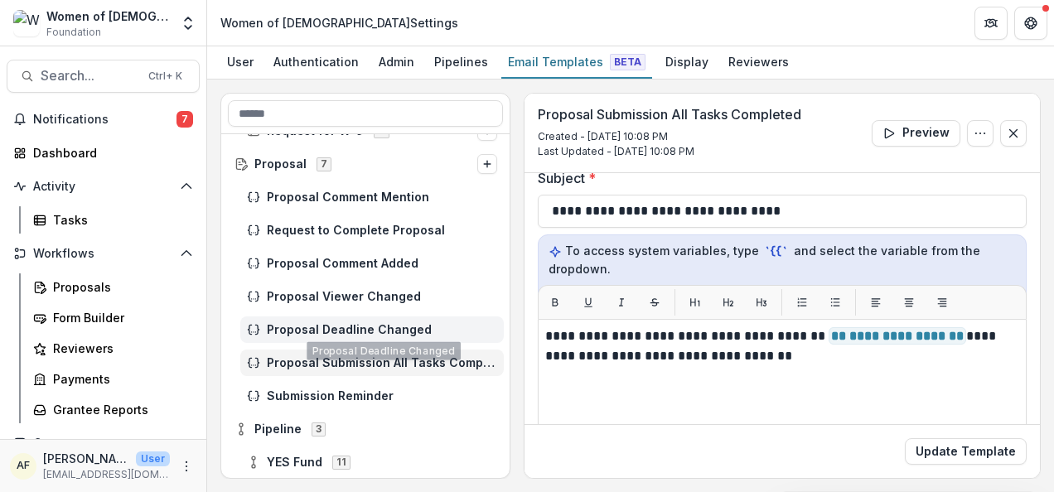
click at [331, 317] on div "Proposal Deadline Changed" at bounding box center [372, 330] width 264 height 27
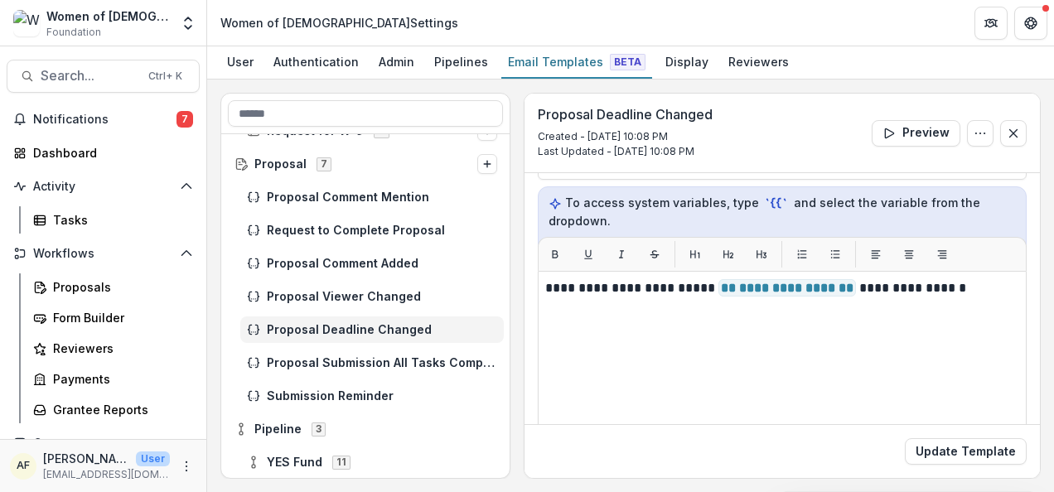
scroll to position [201, 0]
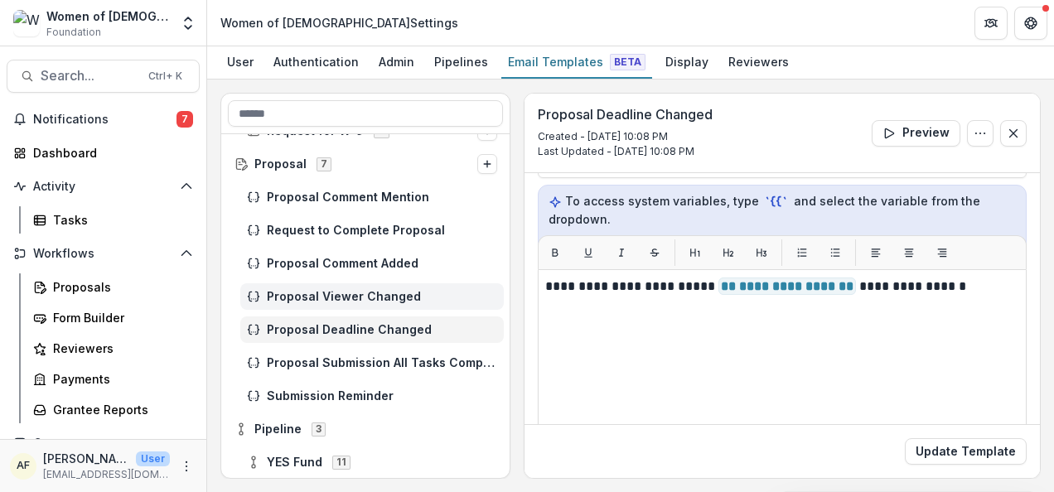
click at [359, 306] on div "Proposal Viewer Changed" at bounding box center [372, 296] width 264 height 27
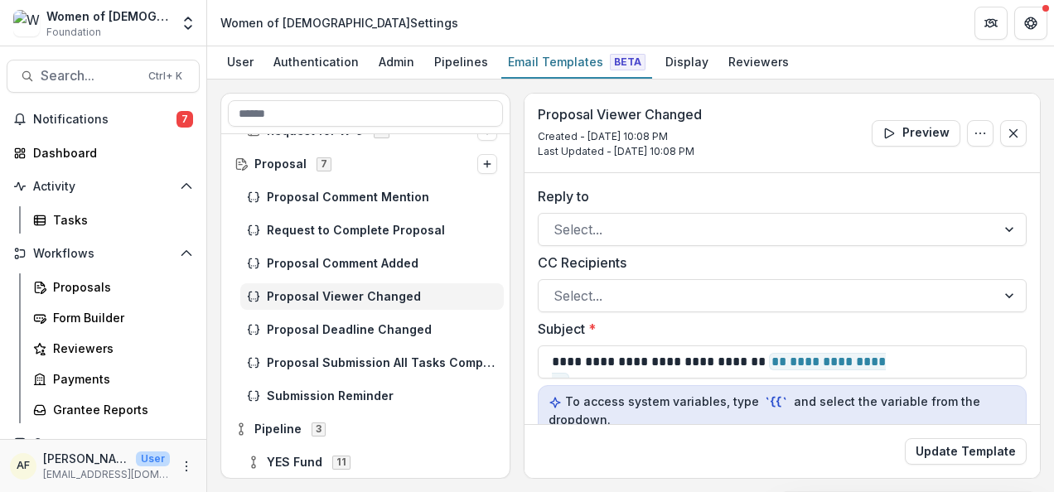
click at [1054, 159] on html "**********" at bounding box center [527, 246] width 1054 height 492
